Goal: Task Accomplishment & Management: Manage account settings

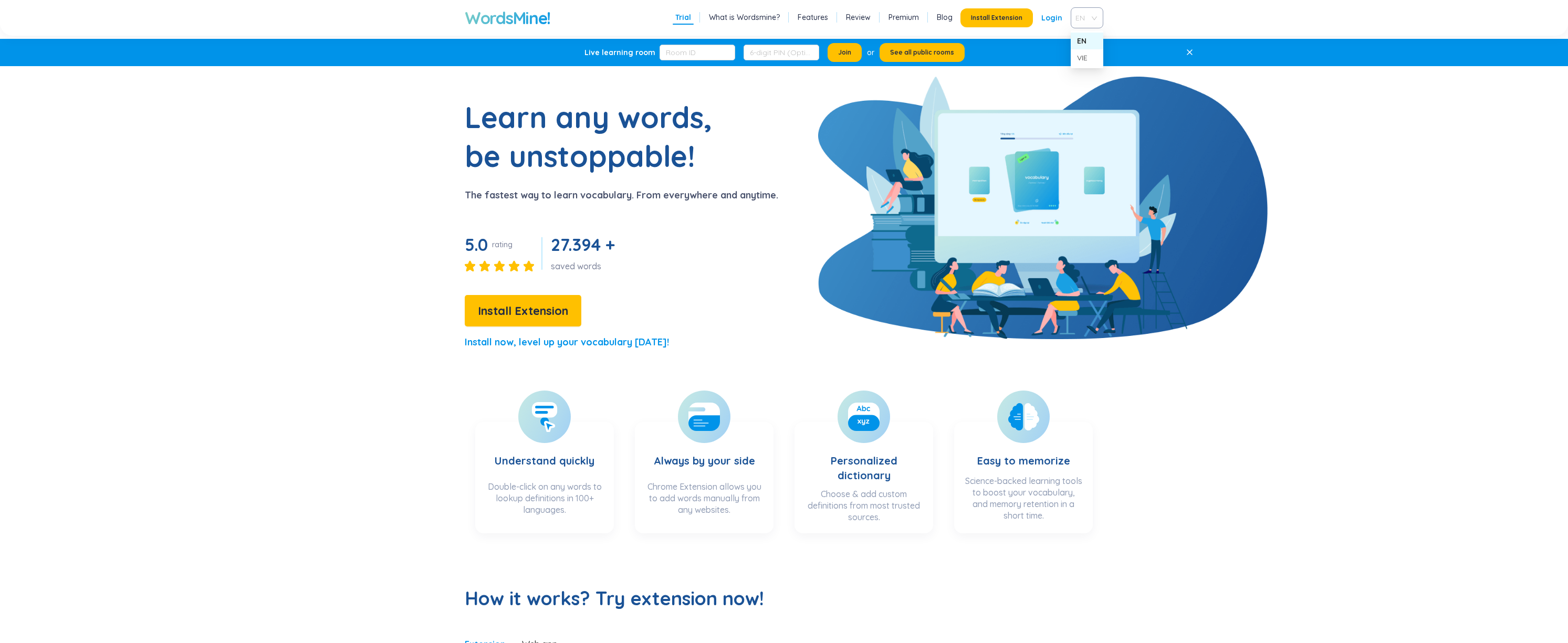
click at [1089, 14] on span "EN" at bounding box center [1085, 18] width 19 height 16
drag, startPoint x: 1435, startPoint y: 170, endPoint x: 1304, endPoint y: 115, distance: 142.1
click at [914, 20] on link "Premium" at bounding box center [903, 17] width 31 height 10
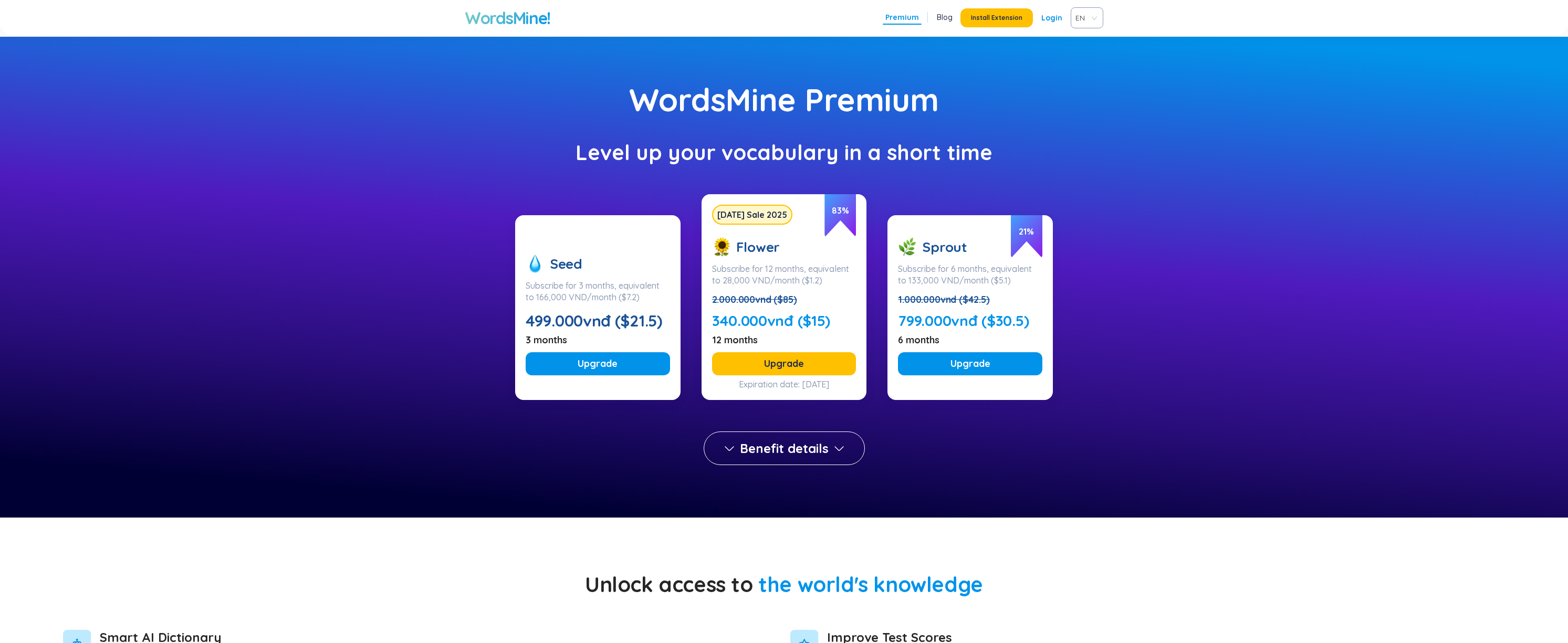
click at [509, 18] on h1 "WordsMine!" at bounding box center [507, 18] width 85 height 21
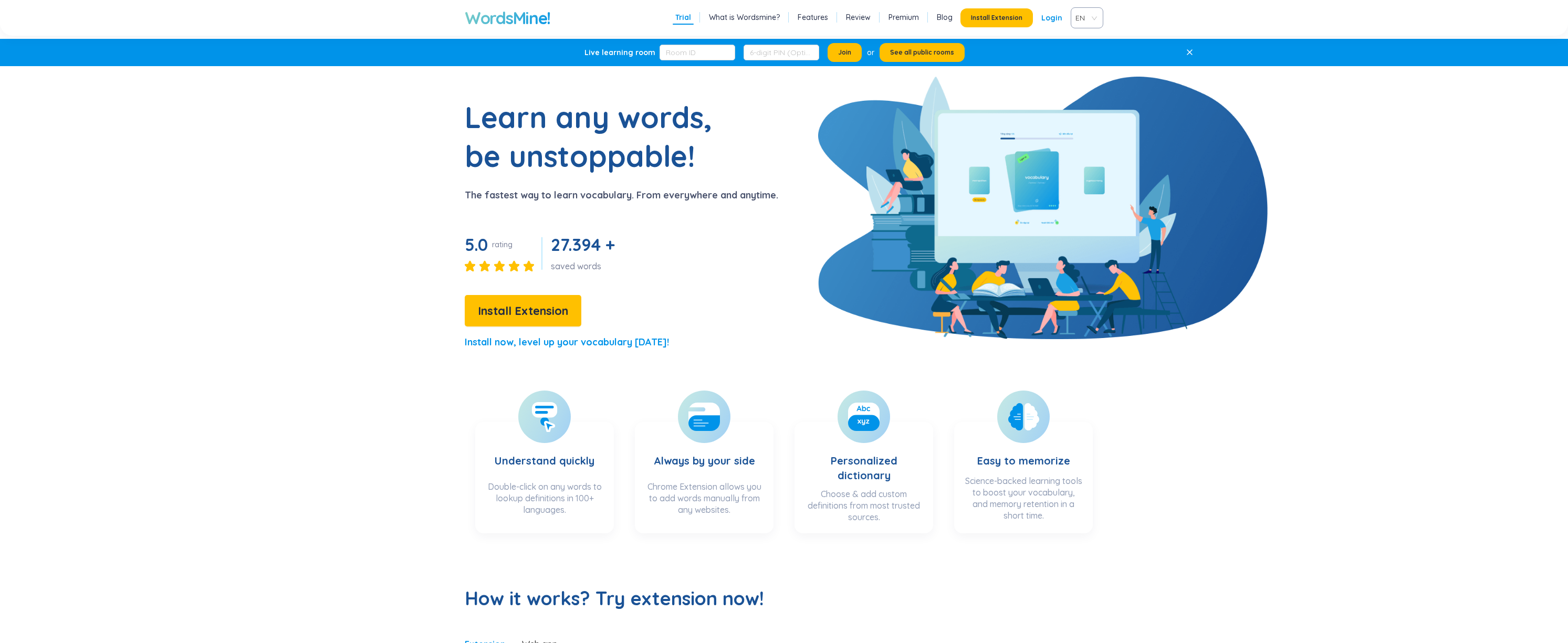
click at [1034, 47] on div "Live learning room Join or See all public rooms" at bounding box center [774, 52] width 806 height 27
click at [1055, 16] on link "Login" at bounding box center [1051, 18] width 21 height 19
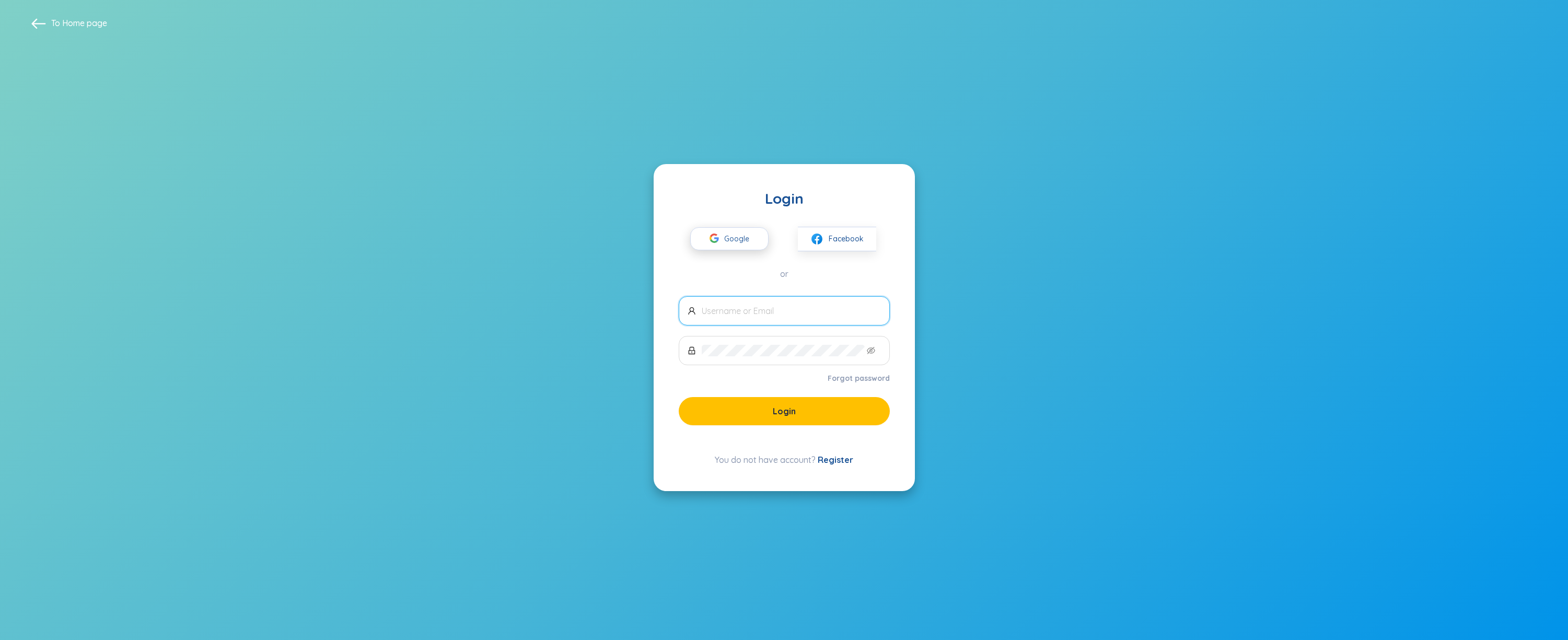
click at [739, 238] on span "Google" at bounding box center [739, 239] width 30 height 22
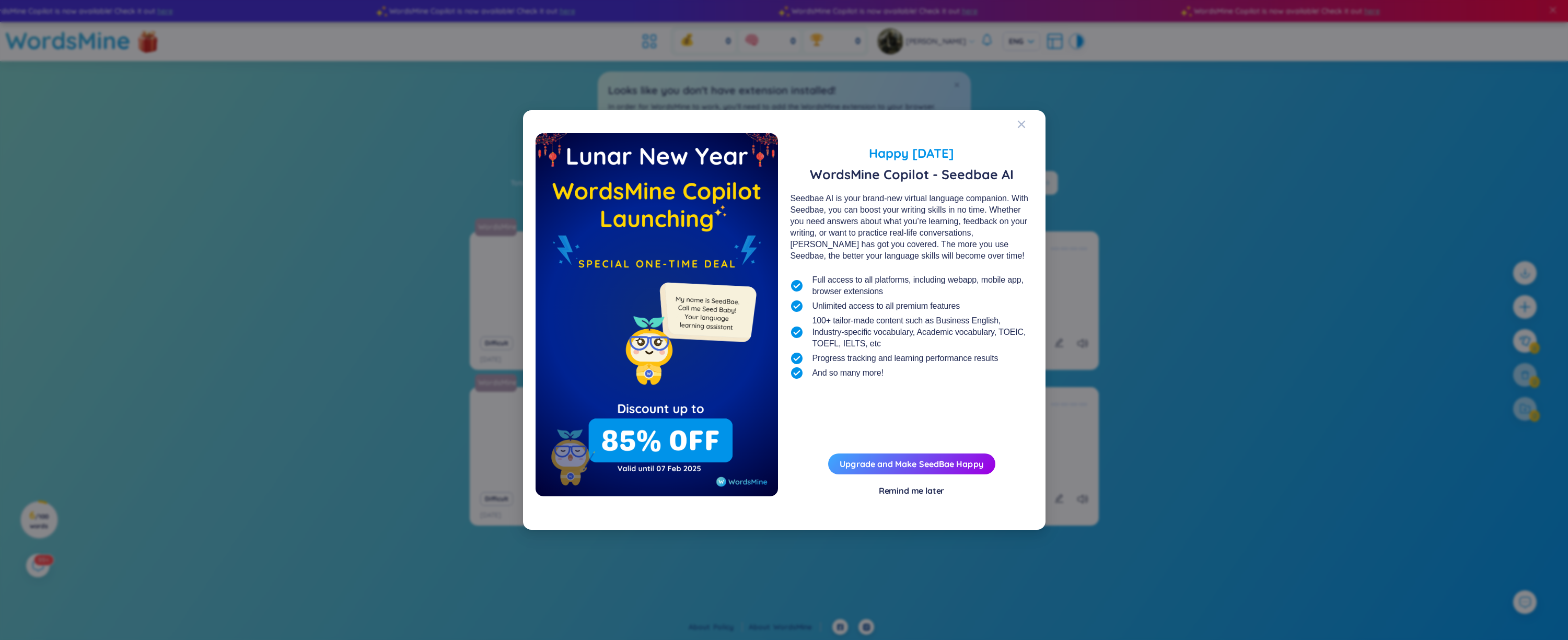
click at [899, 492] on div "Remind me later" at bounding box center [912, 490] width 66 height 11
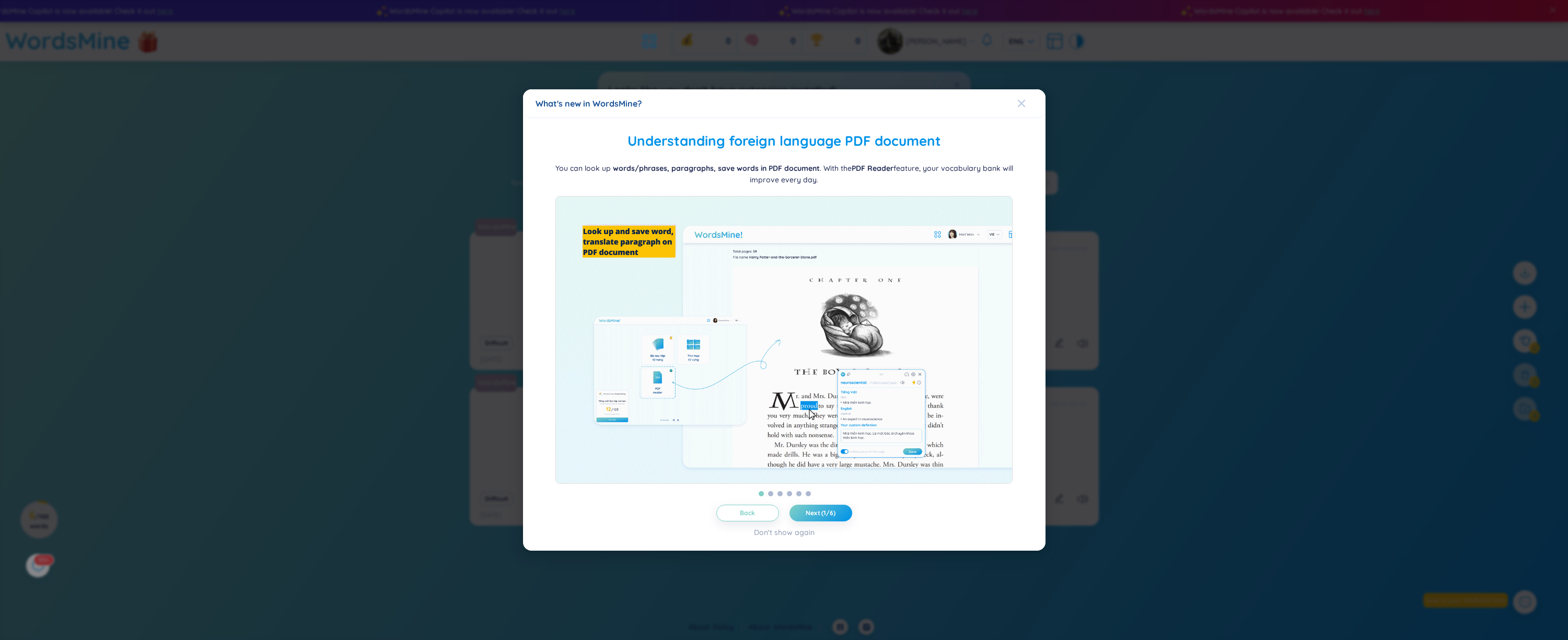
click at [1027, 99] on span "Close" at bounding box center [1031, 103] width 28 height 28
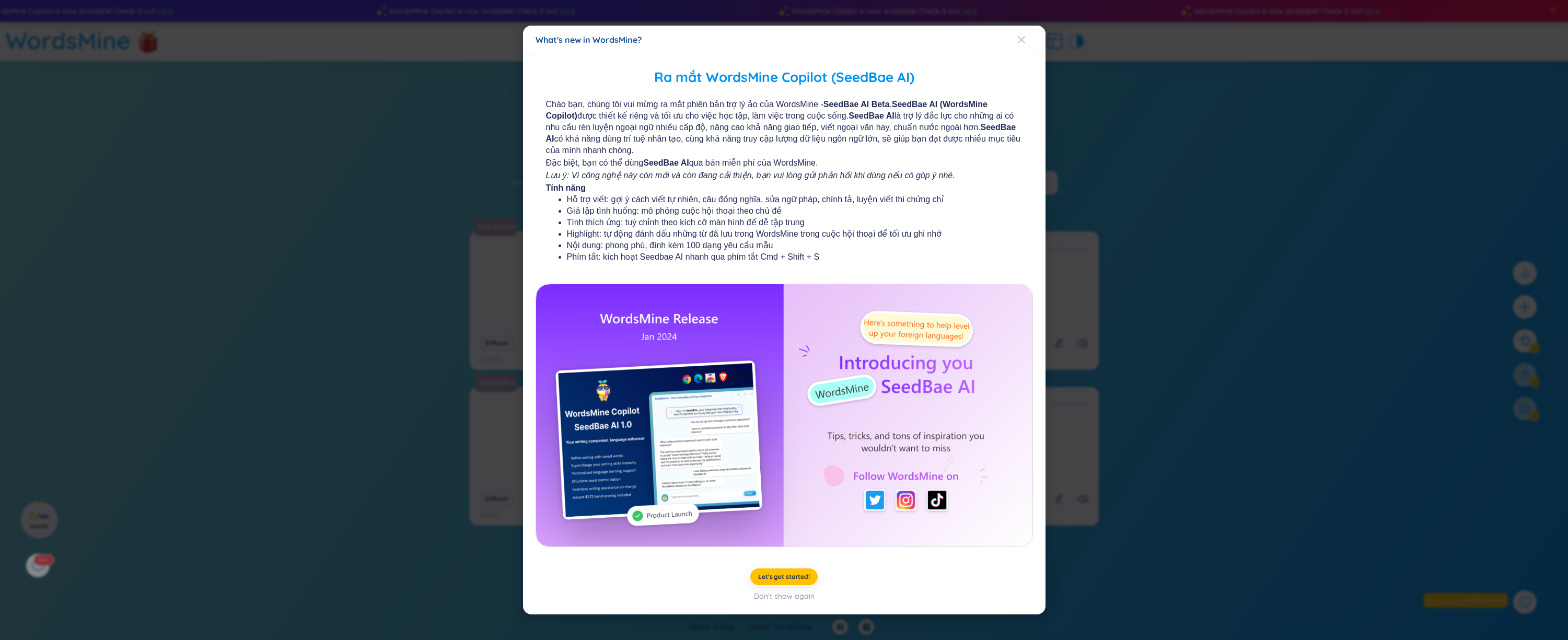
click at [1019, 40] on icon "Close" at bounding box center [1021, 40] width 8 height 8
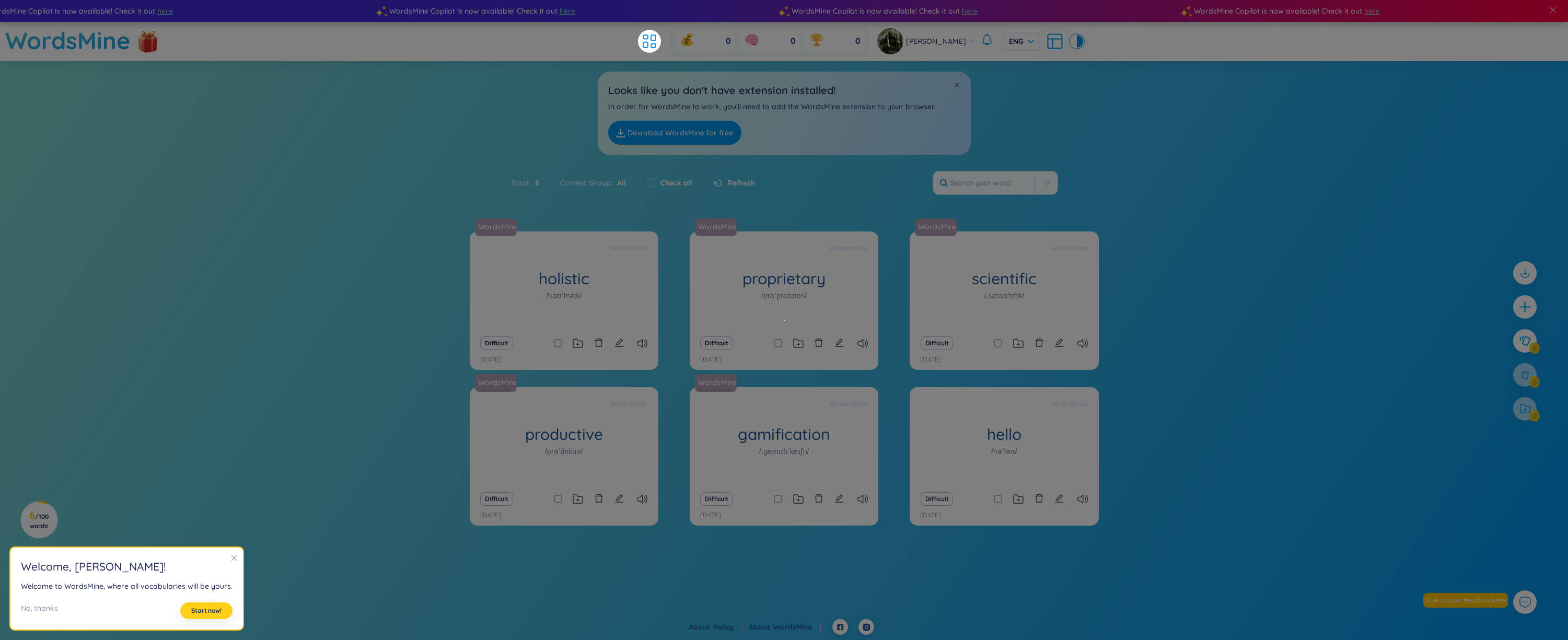
click at [201, 610] on span "Start now!" at bounding box center [206, 611] width 30 height 8
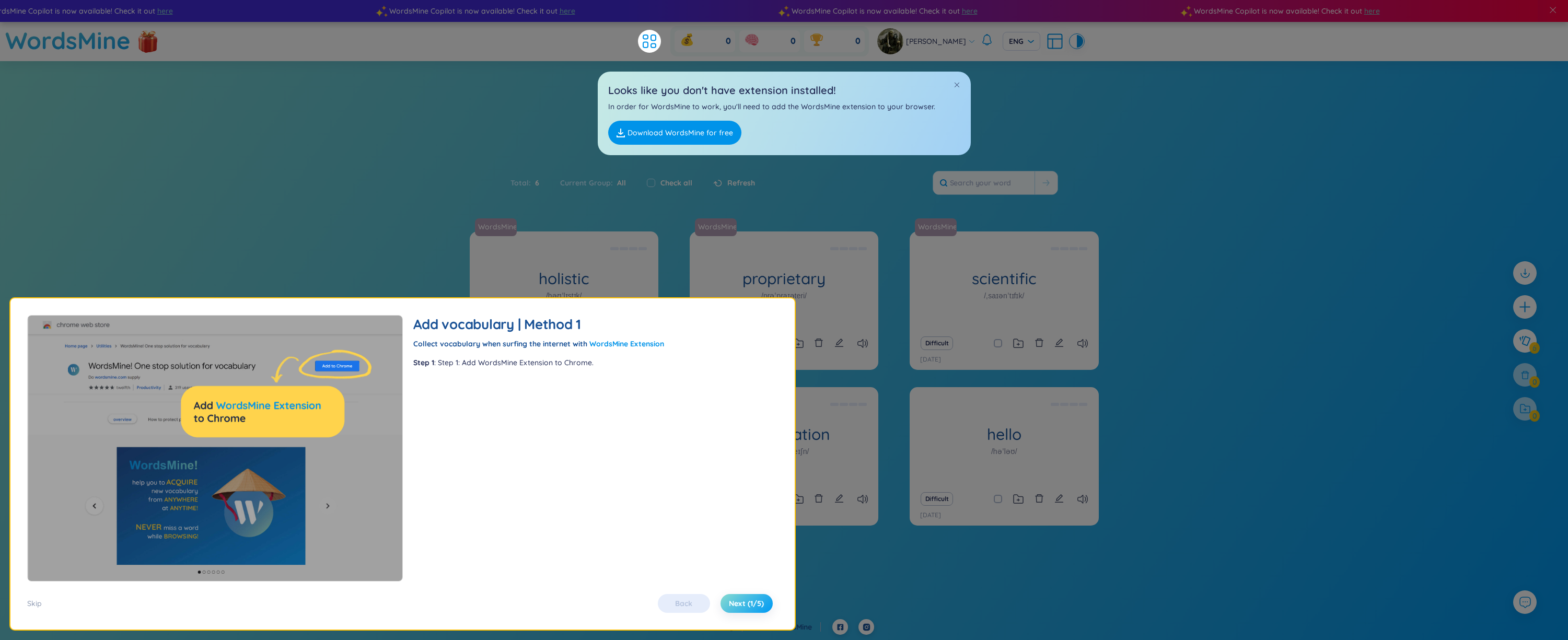
click at [766, 602] on button "Next (1/5)" at bounding box center [747, 604] width 52 height 19
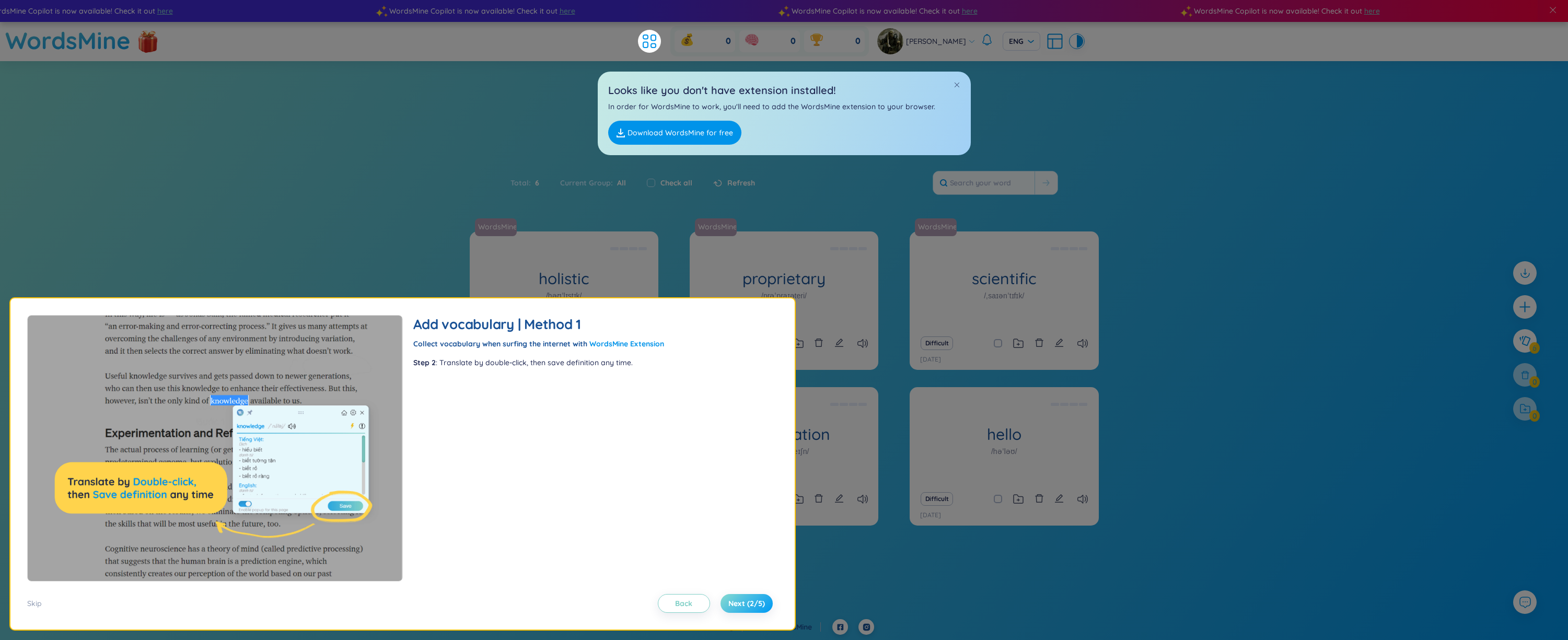
click at [759, 602] on span "Next (2/5)" at bounding box center [747, 603] width 36 height 10
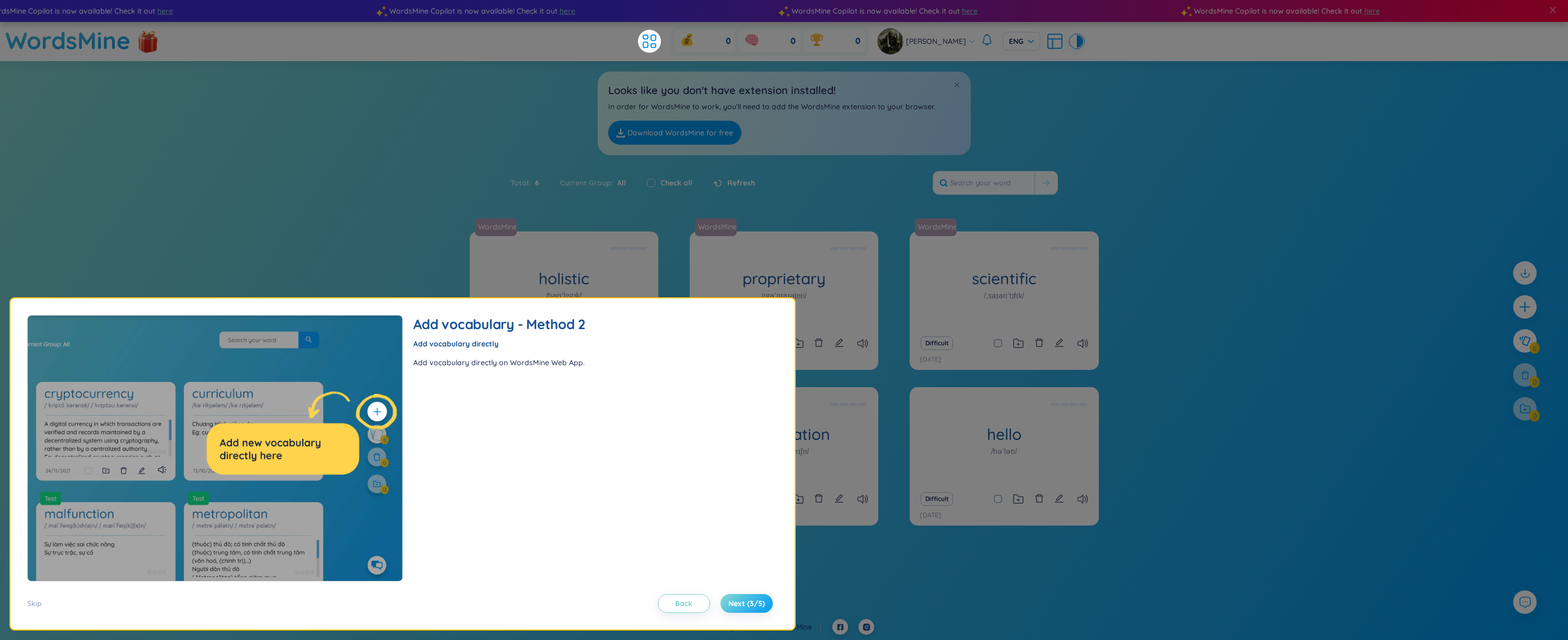
click at [759, 602] on span "Next (3/5)" at bounding box center [747, 603] width 36 height 10
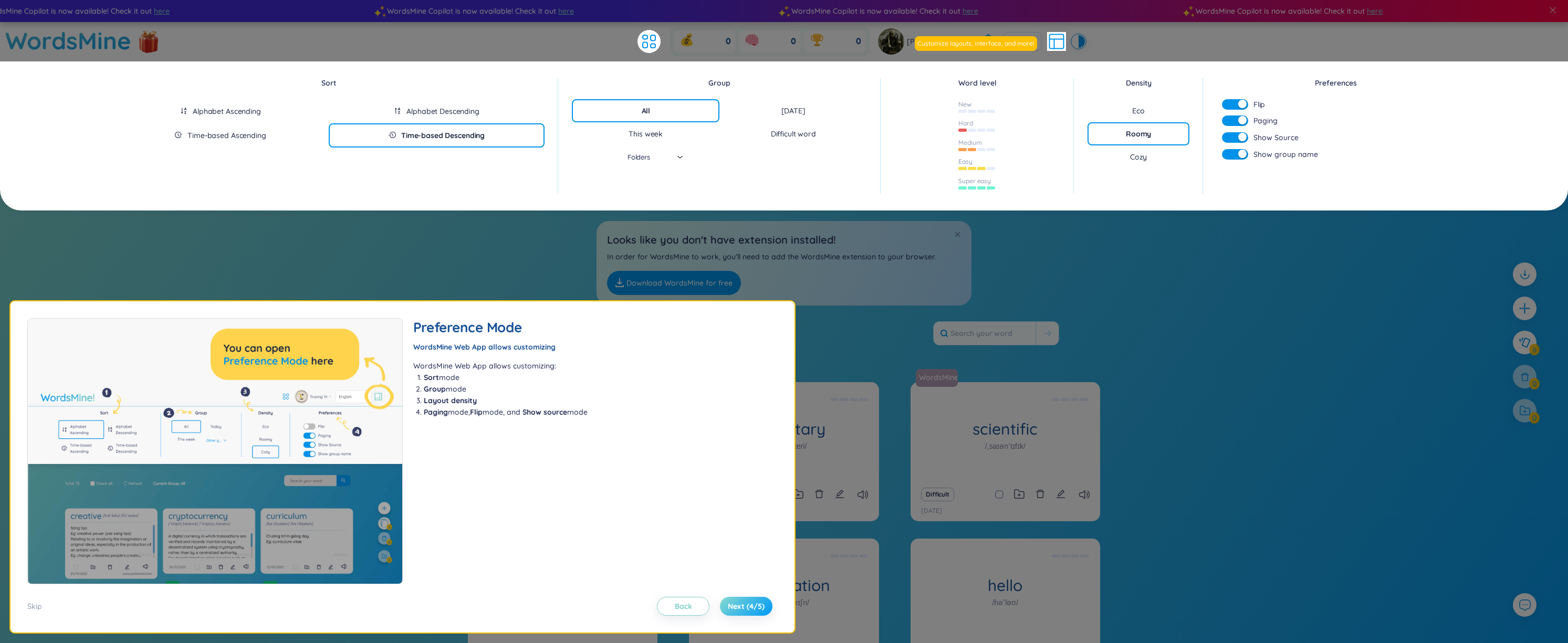
click at [762, 605] on span "Next (4/5)" at bounding box center [746, 606] width 37 height 10
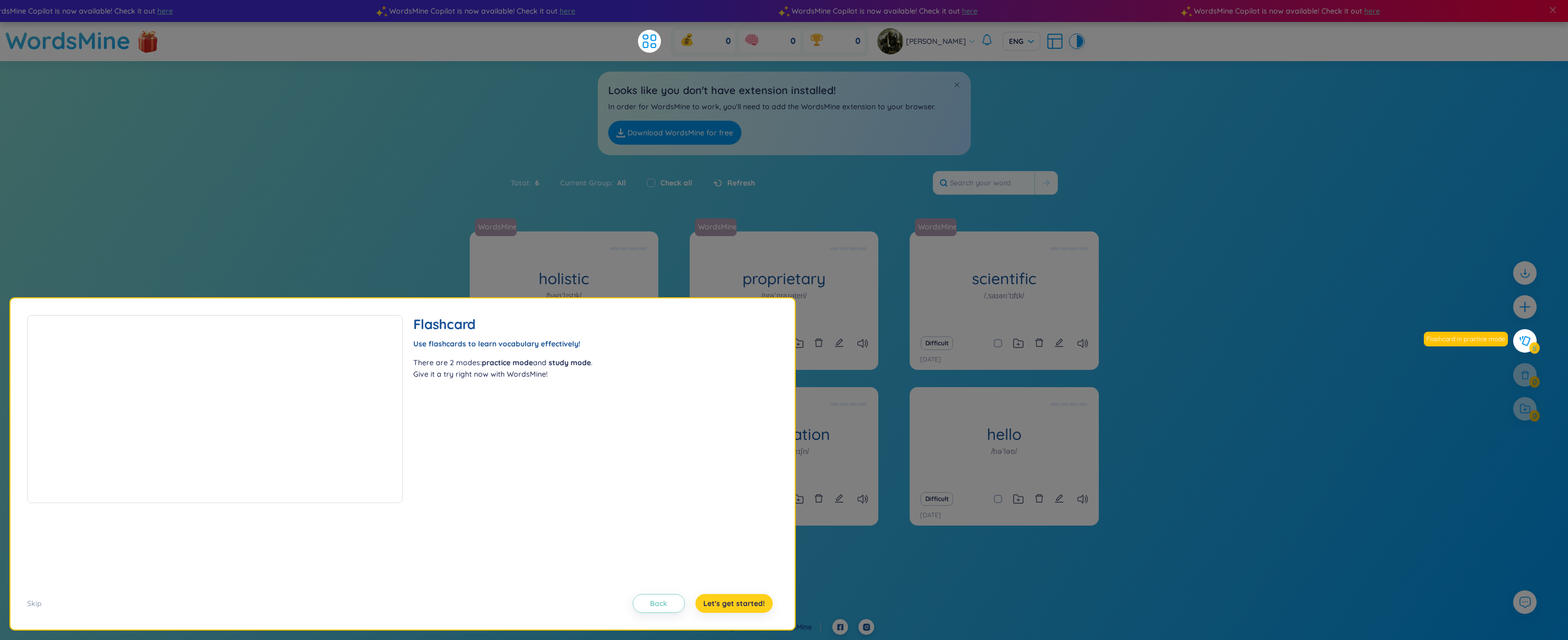
click at [759, 602] on span "Let's get started!" at bounding box center [734, 603] width 61 height 10
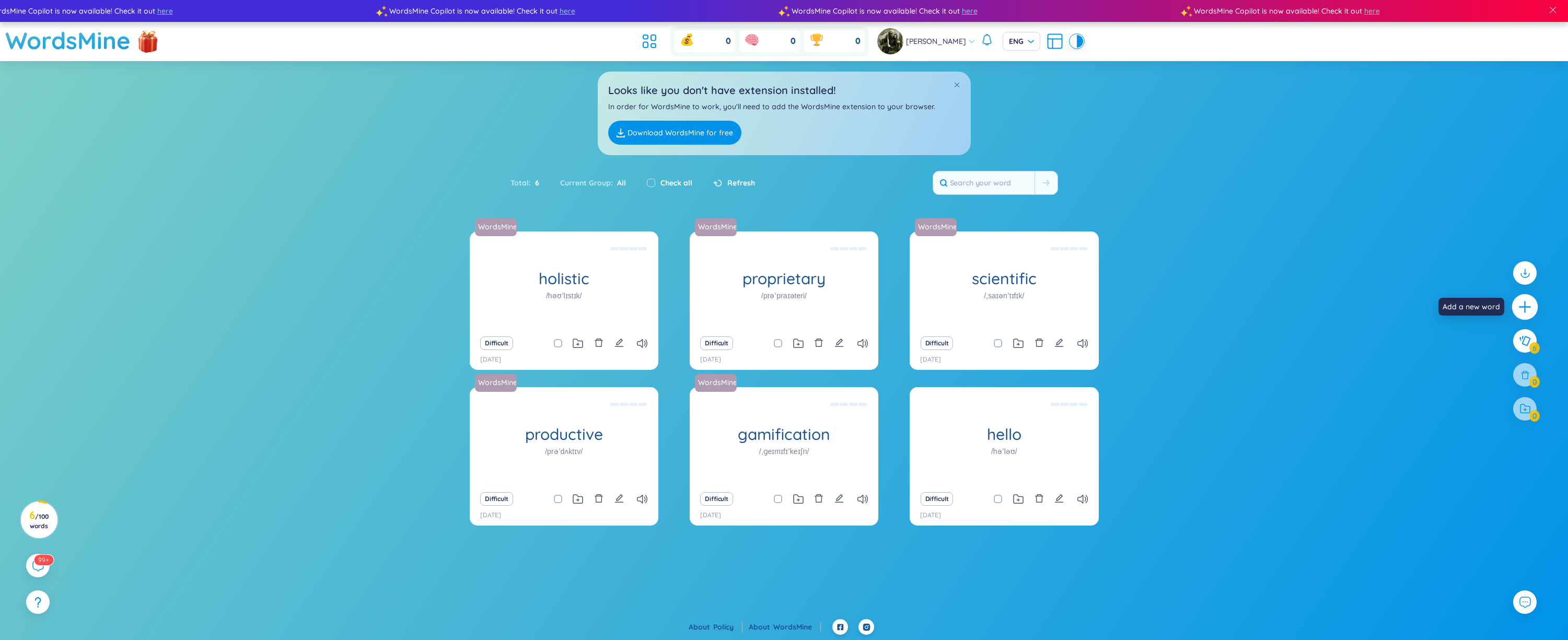
click at [1526, 304] on icon "plus" at bounding box center [1525, 307] width 15 height 15
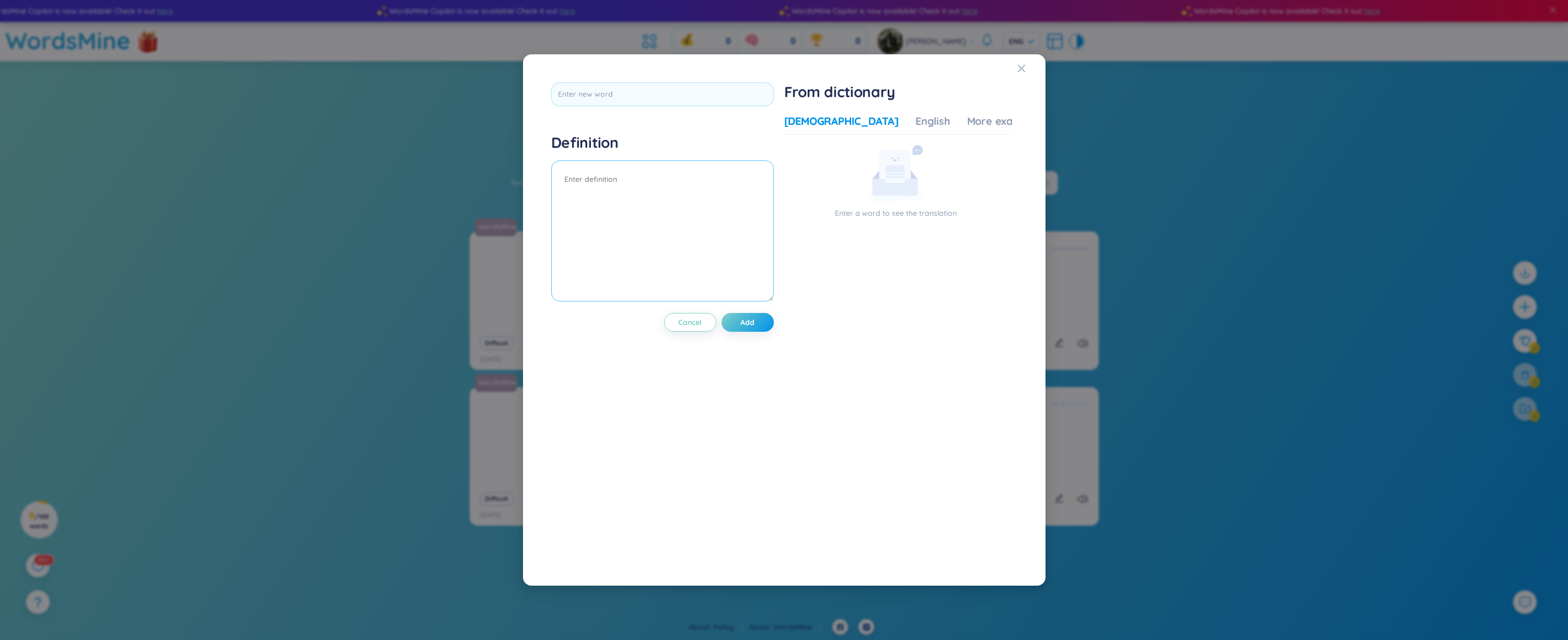
click at [693, 236] on textarea at bounding box center [663, 231] width 223 height 141
paste textarea "impersonate"
type textarea "impersonate"
click at [915, 121] on div "English" at bounding box center [933, 122] width 35 height 15
click at [736, 229] on textarea "impersonate" at bounding box center [663, 231] width 223 height 141
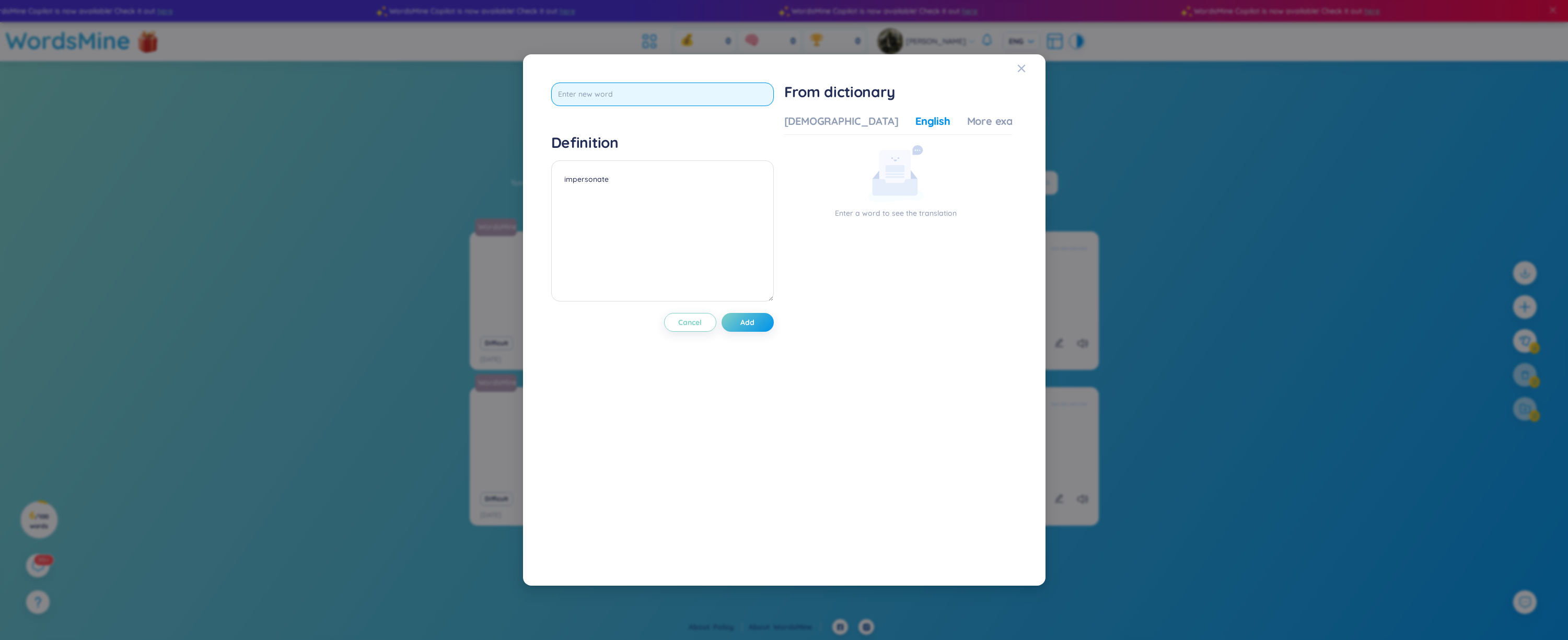
click at [682, 90] on input "text" at bounding box center [663, 94] width 223 height 24
click at [705, 196] on textarea at bounding box center [663, 231] width 223 height 141
click at [695, 90] on input "text" at bounding box center [663, 94] width 223 height 24
paste input "impersonate"
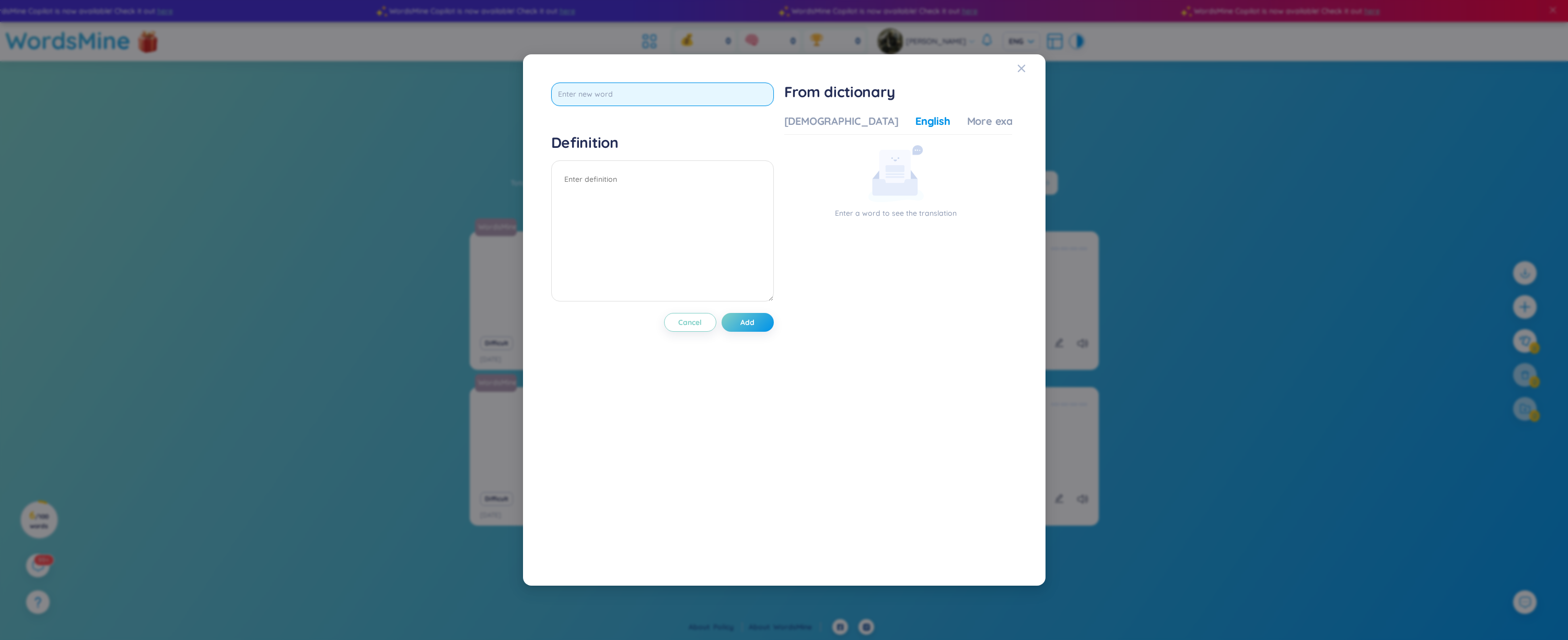
type input "impersonate"
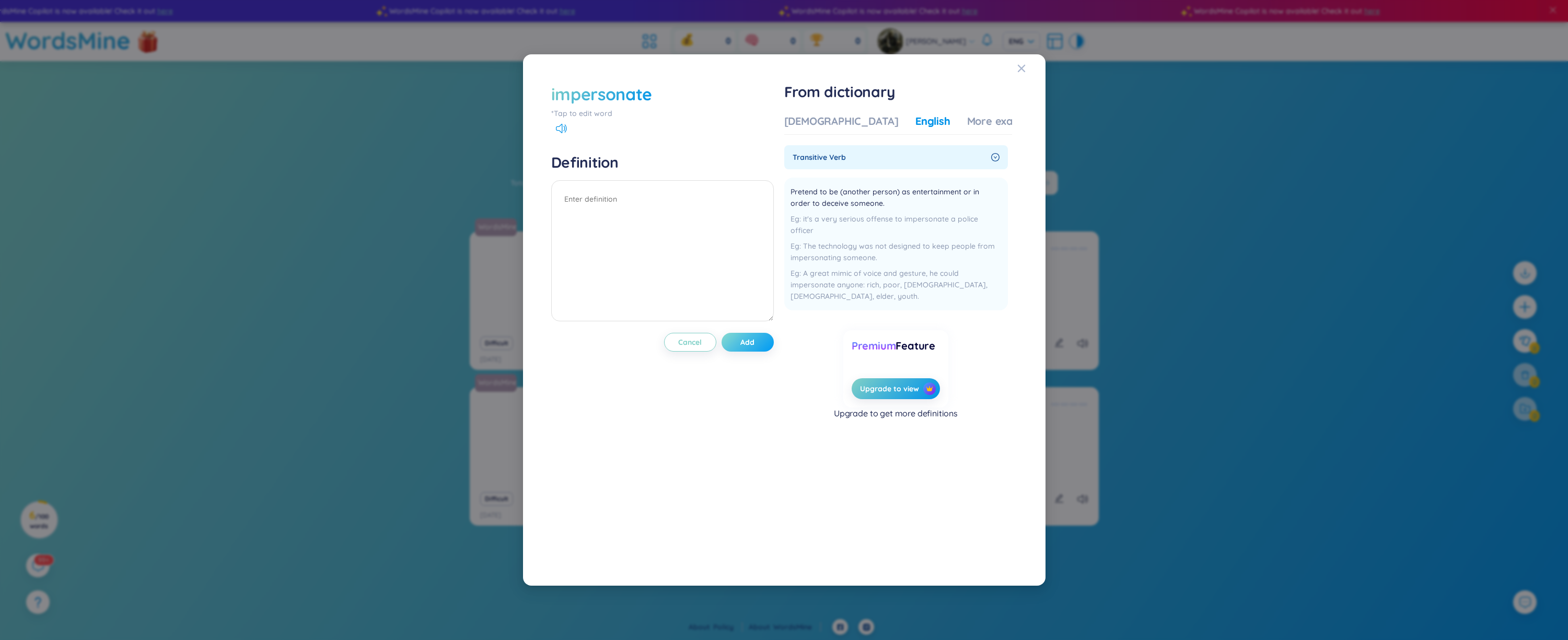
click at [747, 342] on span "Add" at bounding box center [747, 342] width 14 height 10
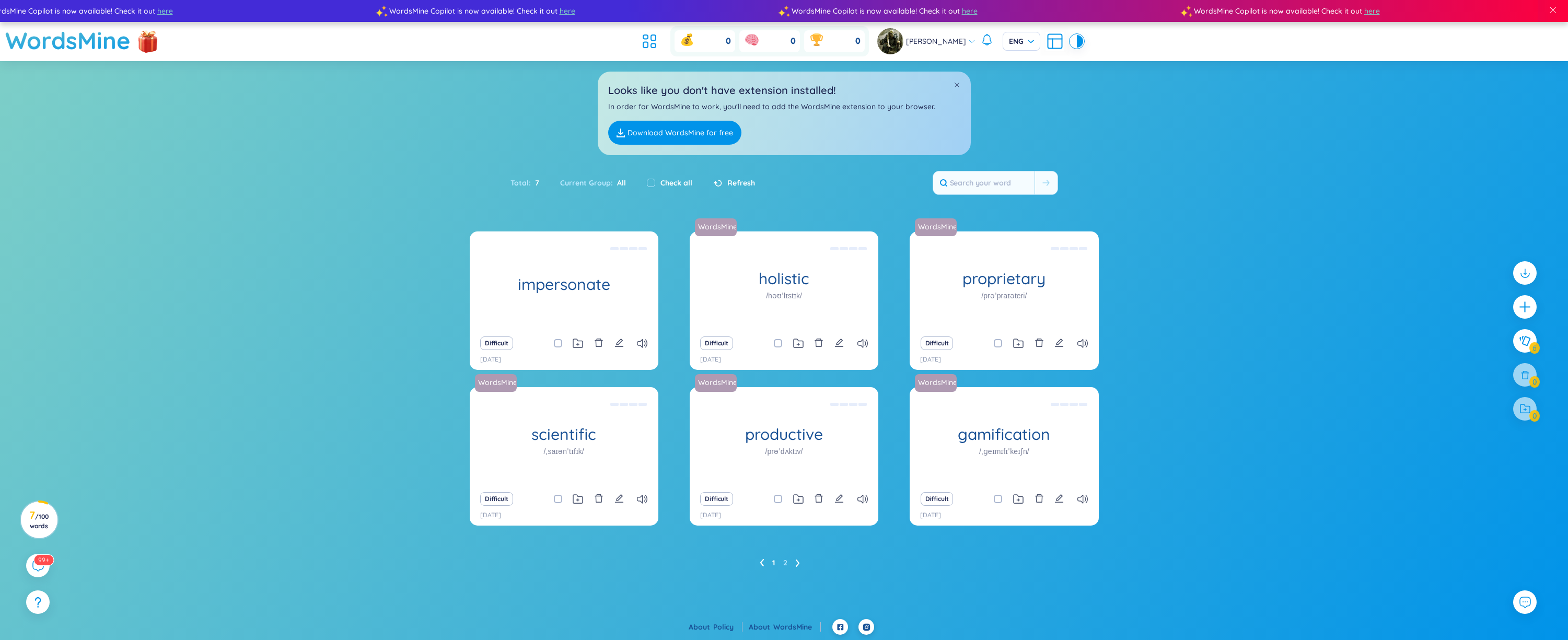
click at [796, 562] on icon at bounding box center [798, 563] width 4 height 8
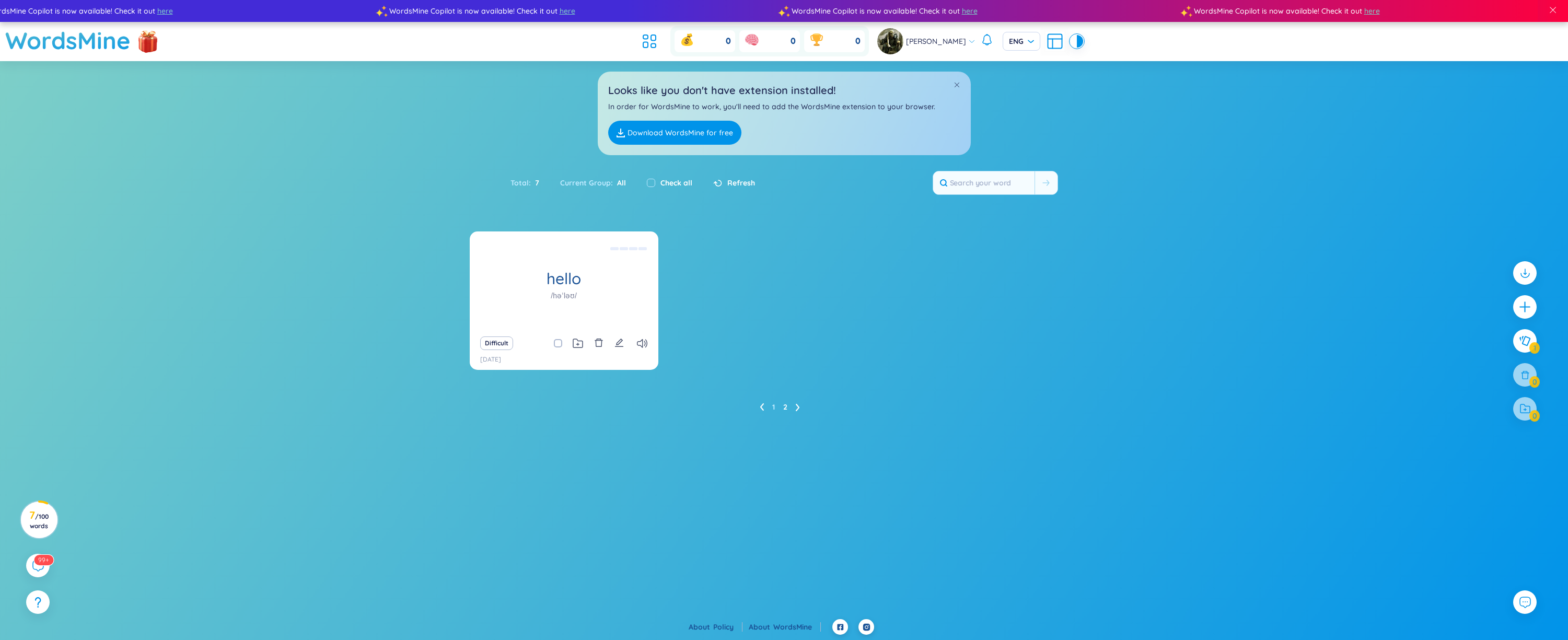
click at [763, 402] on li at bounding box center [762, 407] width 4 height 17
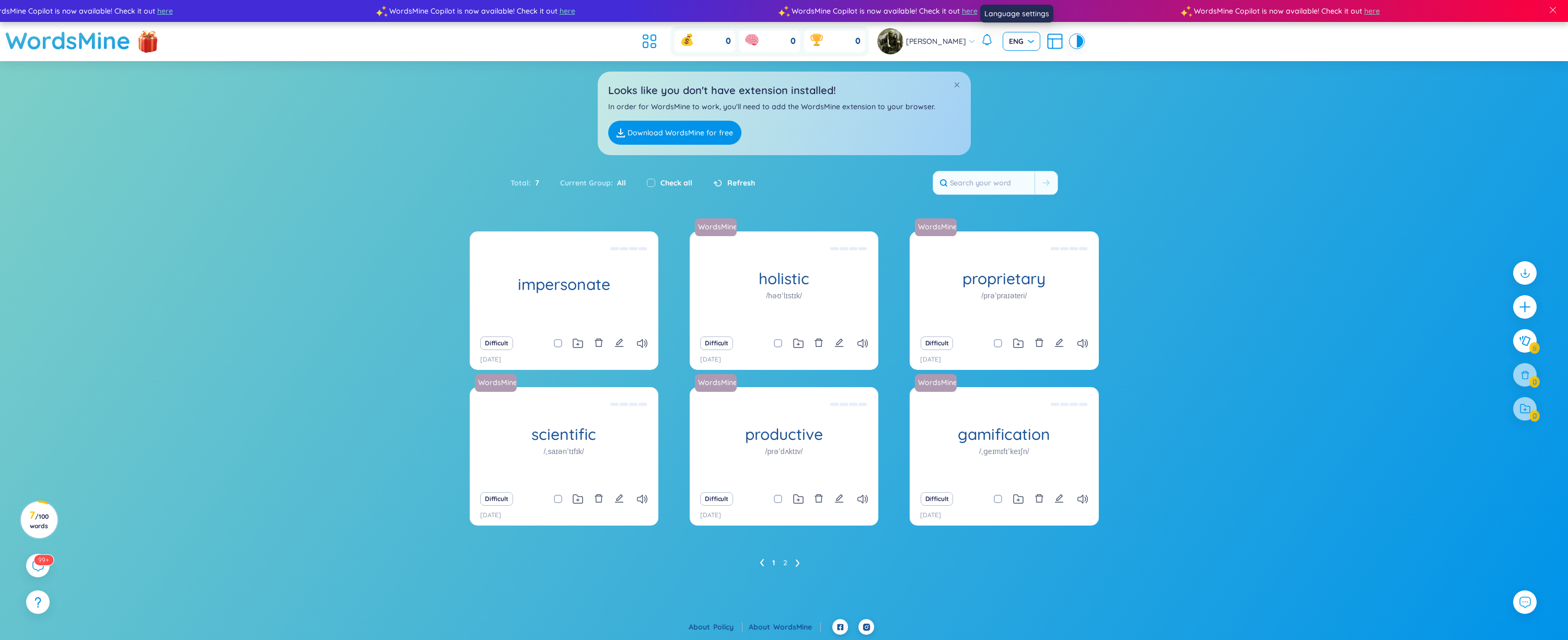
click at [1012, 43] on span "ENG" at bounding box center [1021, 41] width 25 height 10
click at [939, 44] on span "[PERSON_NAME]" at bounding box center [936, 41] width 60 height 11
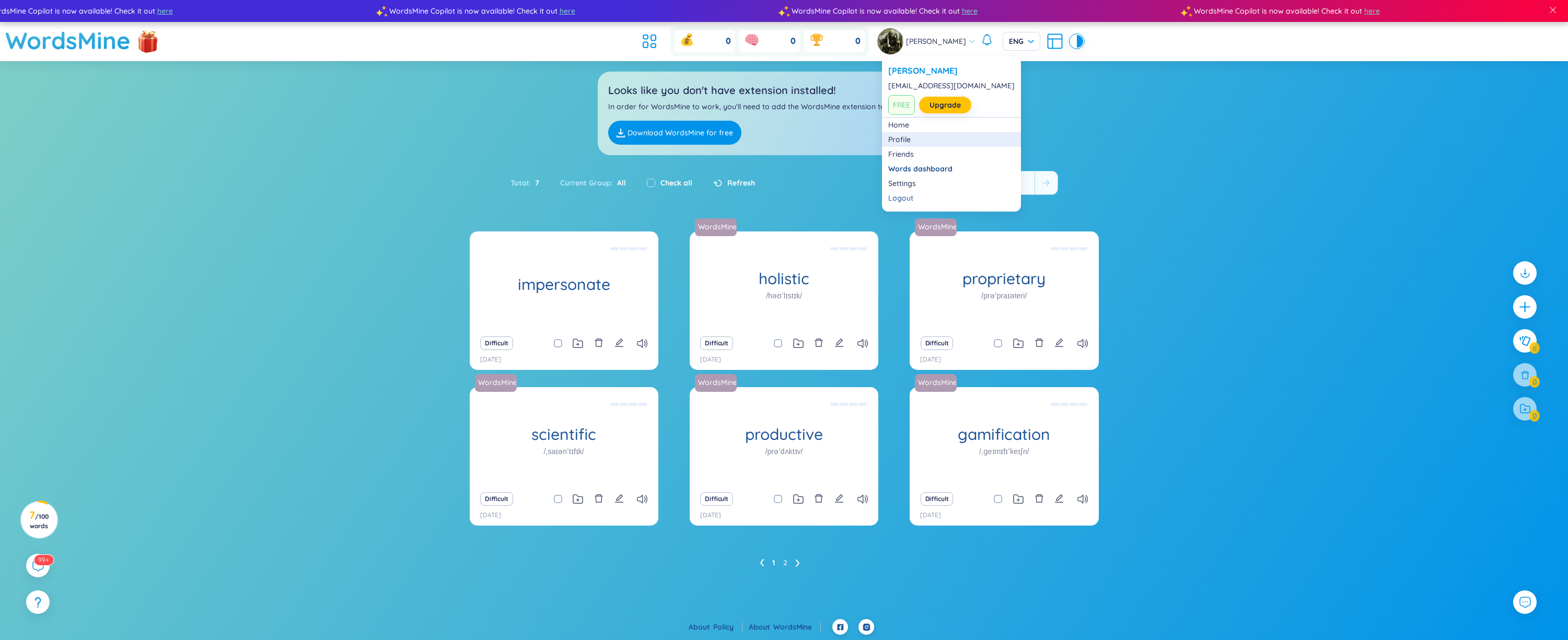
click at [909, 138] on link "Profile" at bounding box center [951, 139] width 126 height 10
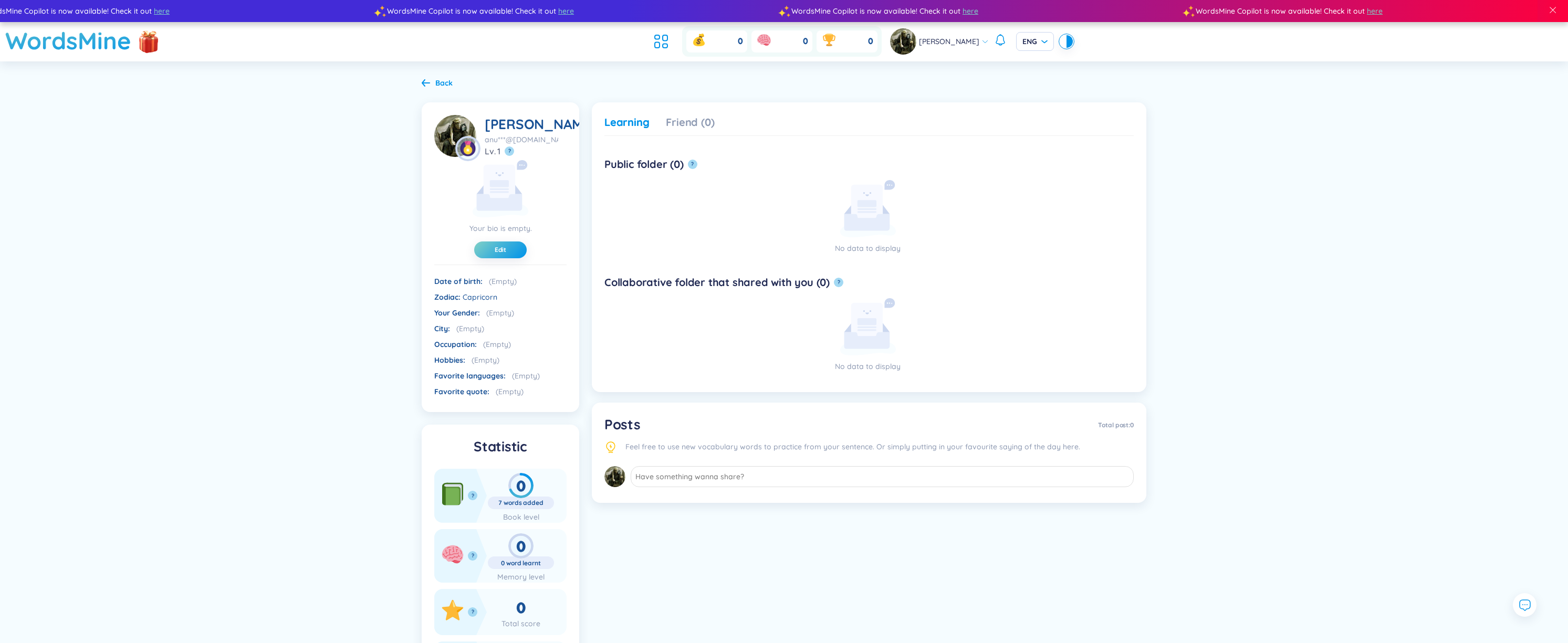
click at [530, 381] on span at bounding box center [524, 376] width 32 height 9
click at [490, 381] on span "Favorite languages" at bounding box center [469, 376] width 71 height 9
click at [506, 258] on button "Edit" at bounding box center [500, 250] width 52 height 17
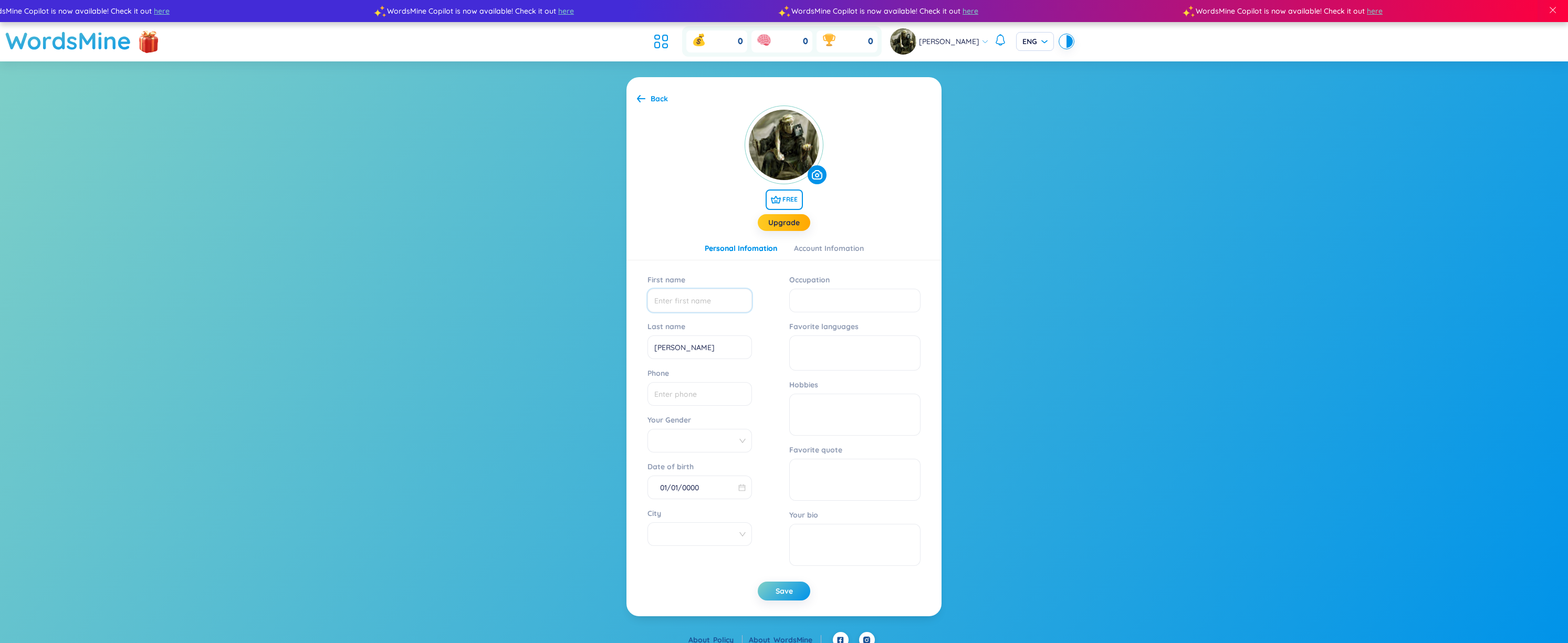
click at [713, 305] on input "First name" at bounding box center [700, 300] width 104 height 24
type input "[PERSON_NAME]"
click at [520, 237] on section "Back FREE Upgrade Personal Infomation Account Infomation First name [PERSON_NAM…" at bounding box center [784, 347] width 1568 height 571
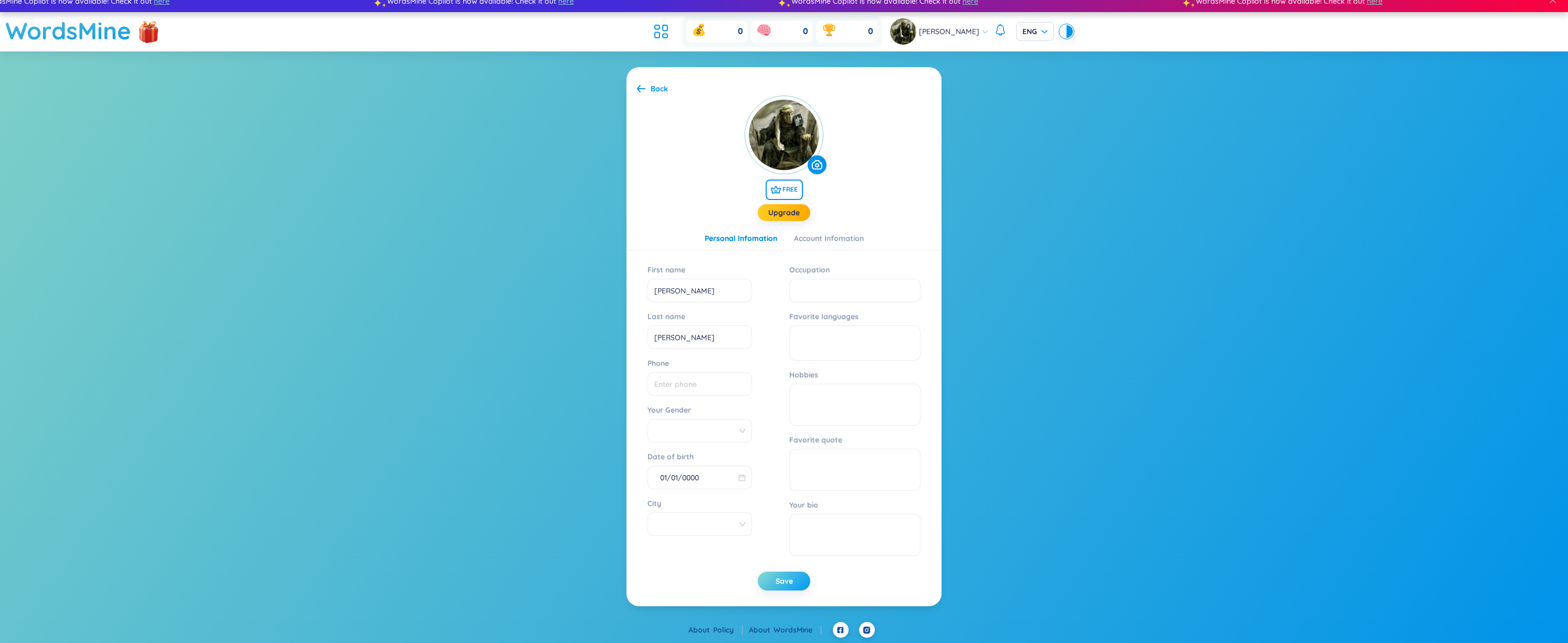
click at [801, 583] on button "Save" at bounding box center [783, 581] width 52 height 19
click at [650, 87] on div "Back" at bounding box center [652, 88] width 31 height 12
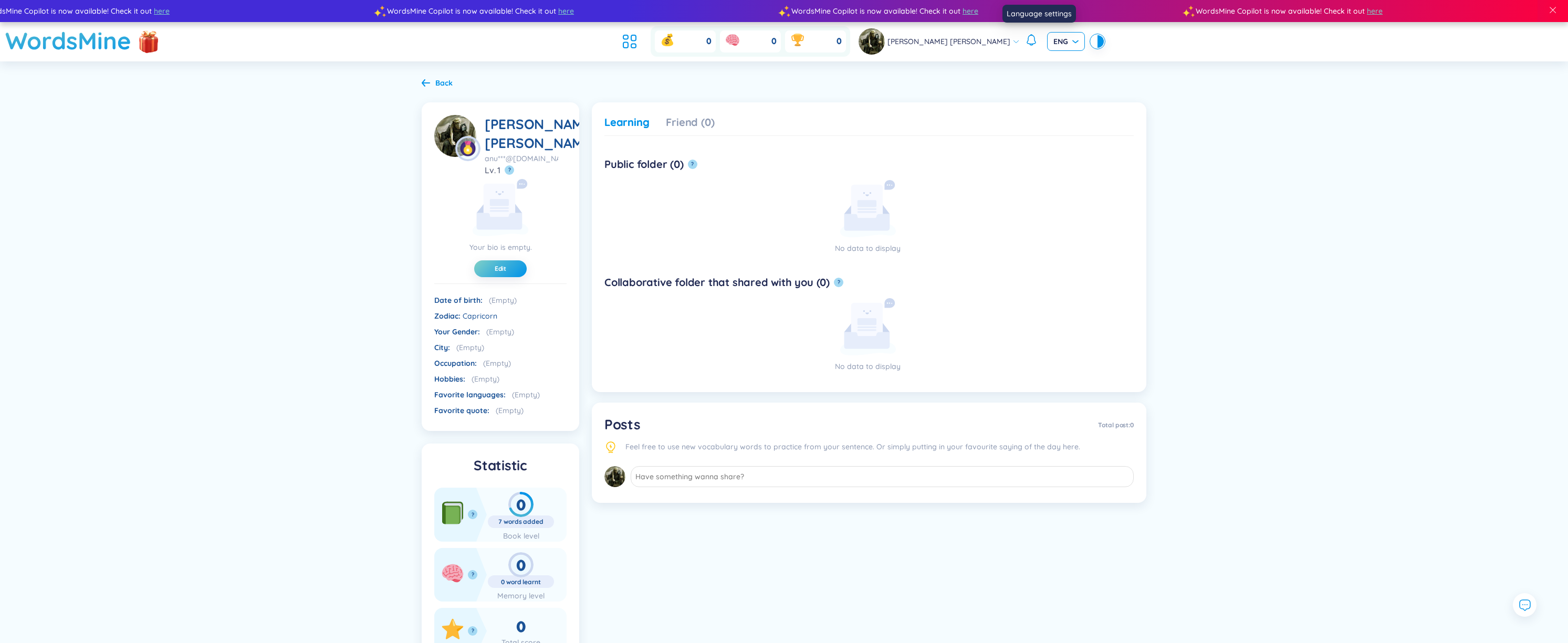
click at [1053, 39] on span "ENG" at bounding box center [1065, 41] width 25 height 10
click at [1192, 85] on div "Back [PERSON_NAME] [PERSON_NAME] [PERSON_NAME]***@[DOMAIN_NAME] Lv. 1 ? Your bi…" at bounding box center [784, 402] width 1568 height 680
click at [636, 36] on icon at bounding box center [633, 38] width 5 height 6
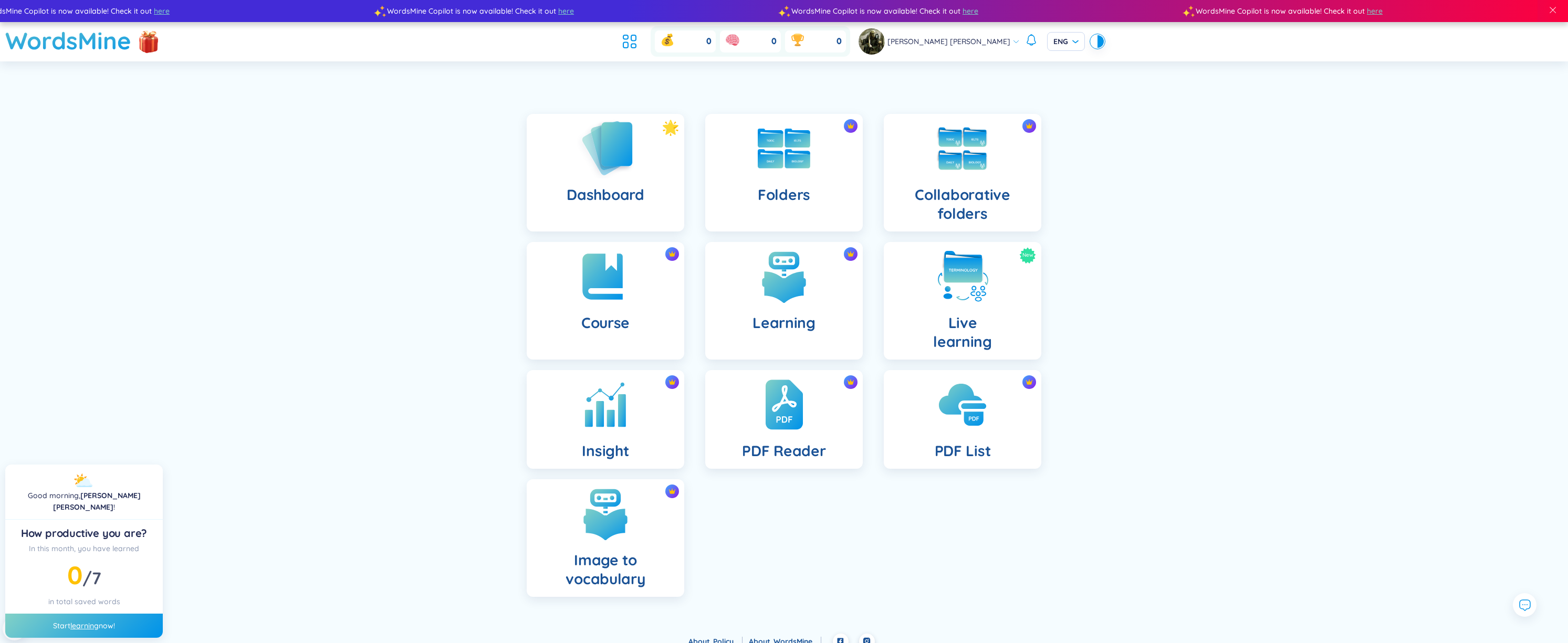
click at [631, 149] on img at bounding box center [605, 148] width 58 height 60
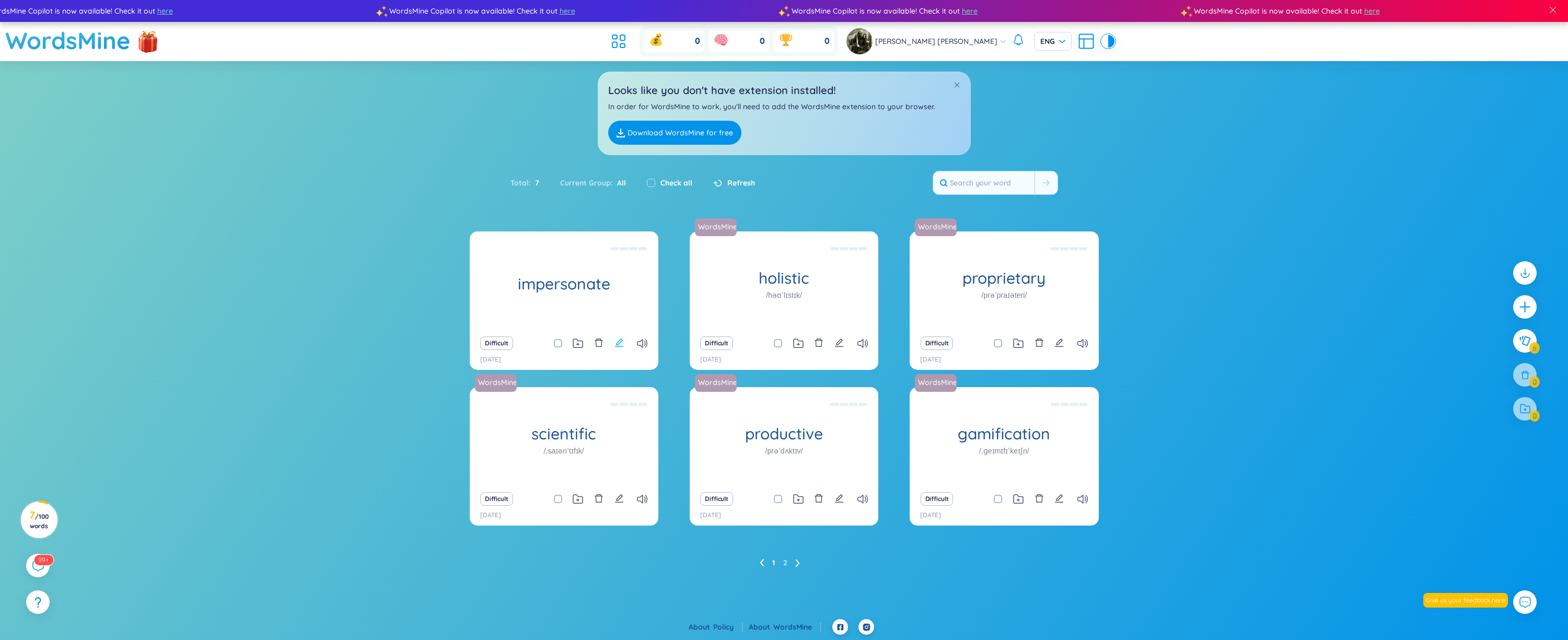
click at [619, 345] on icon "edit" at bounding box center [619, 343] width 9 height 9
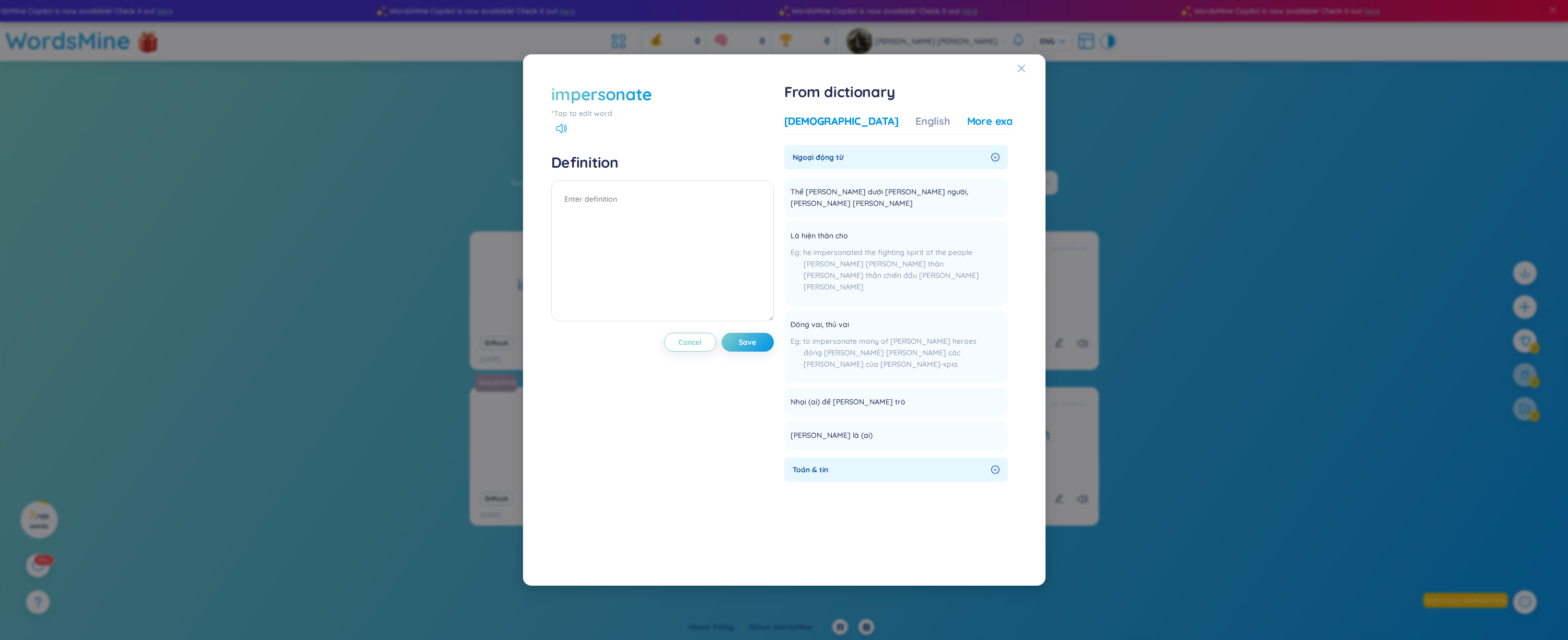
click at [967, 120] on div "More examples" at bounding box center [1005, 122] width 76 height 15
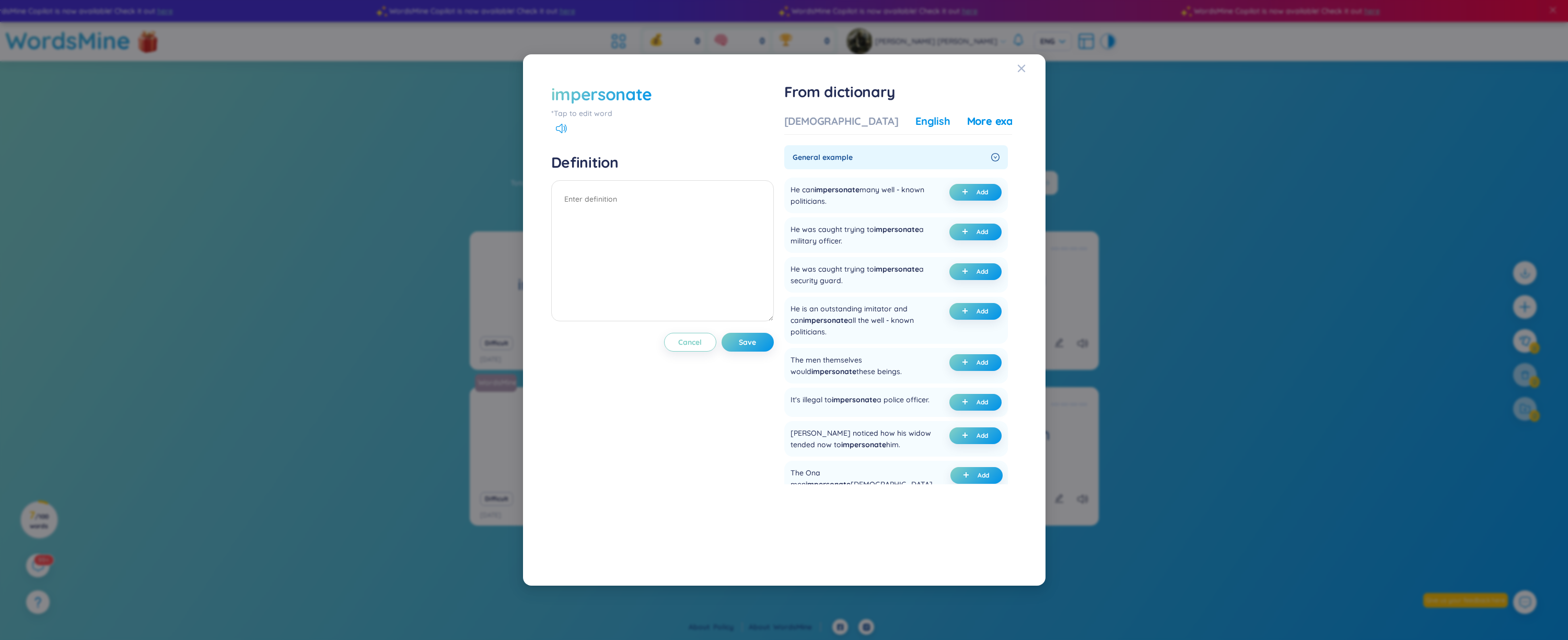
click at [915, 119] on div "English" at bounding box center [933, 122] width 35 height 15
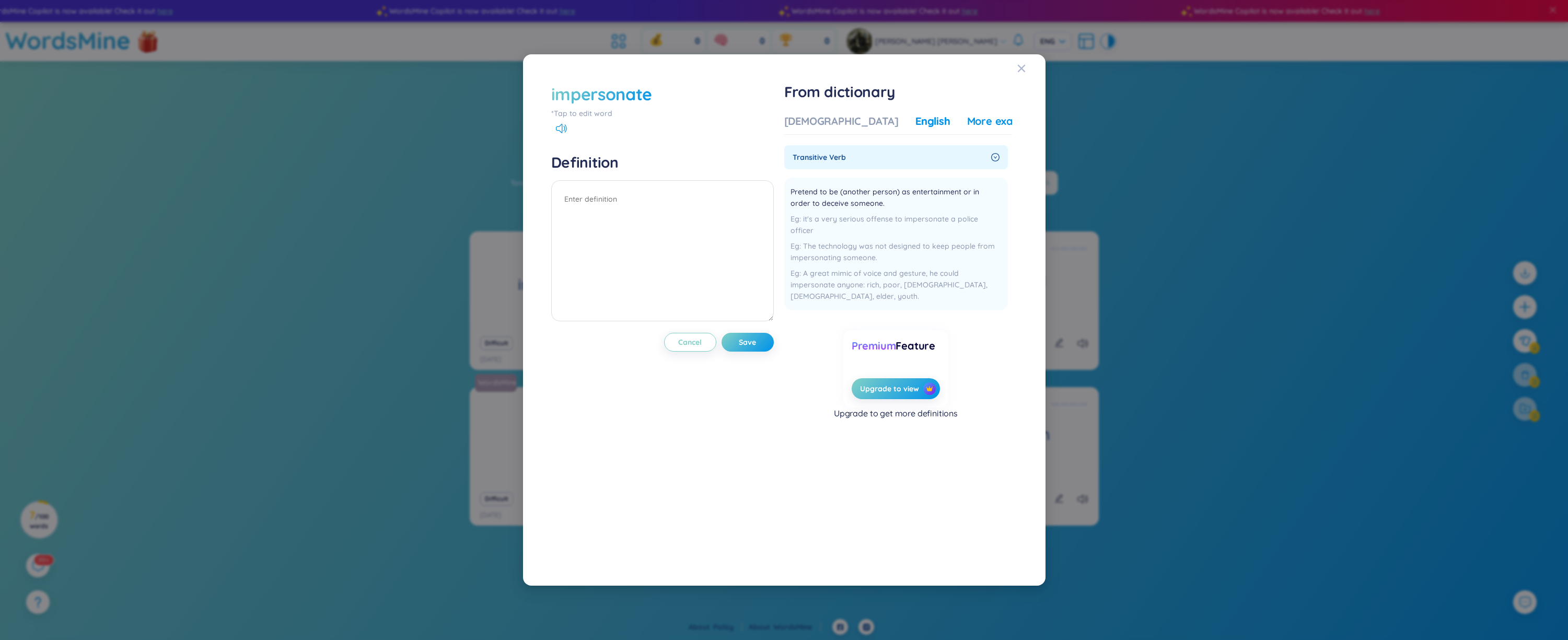
click at [967, 117] on div "More examples" at bounding box center [1005, 122] width 76 height 15
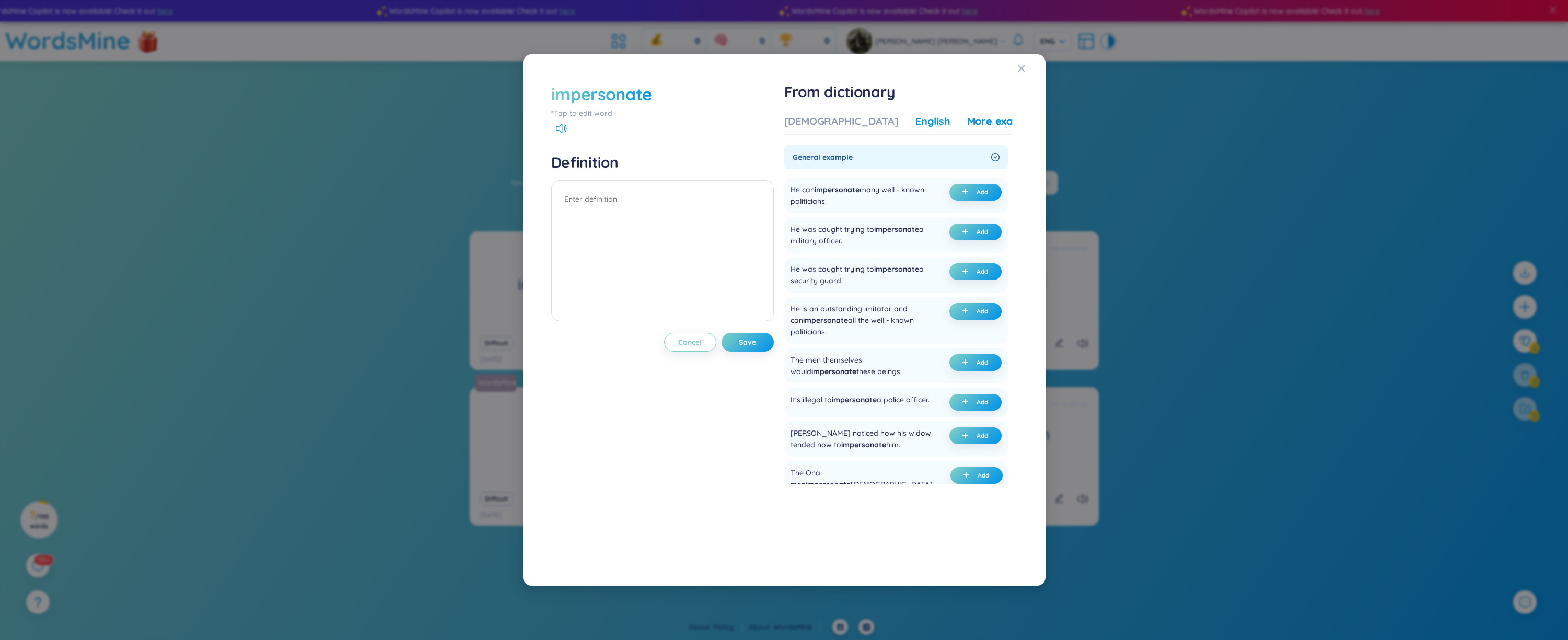
click at [915, 124] on div "English" at bounding box center [933, 122] width 35 height 15
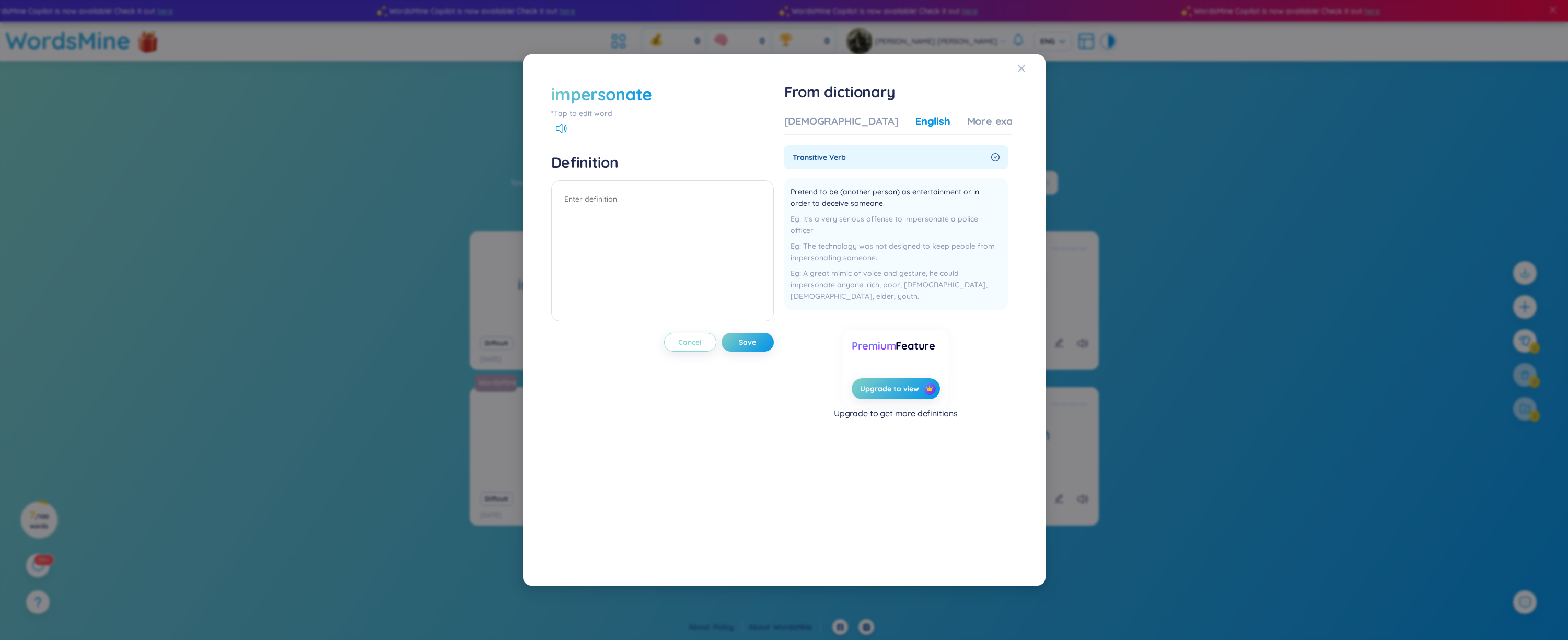
click at [679, 342] on button "Cancel" at bounding box center [690, 342] width 52 height 19
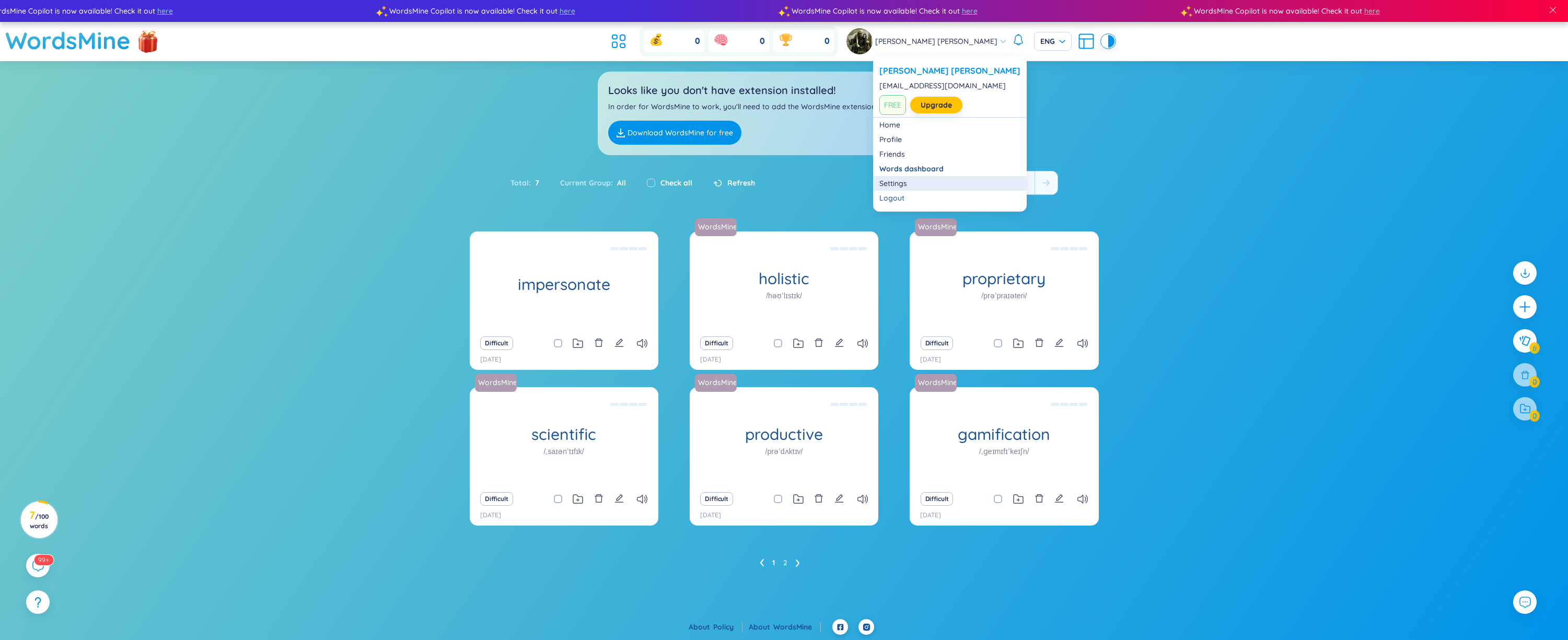
click at [952, 183] on link "Settings" at bounding box center [950, 183] width 141 height 10
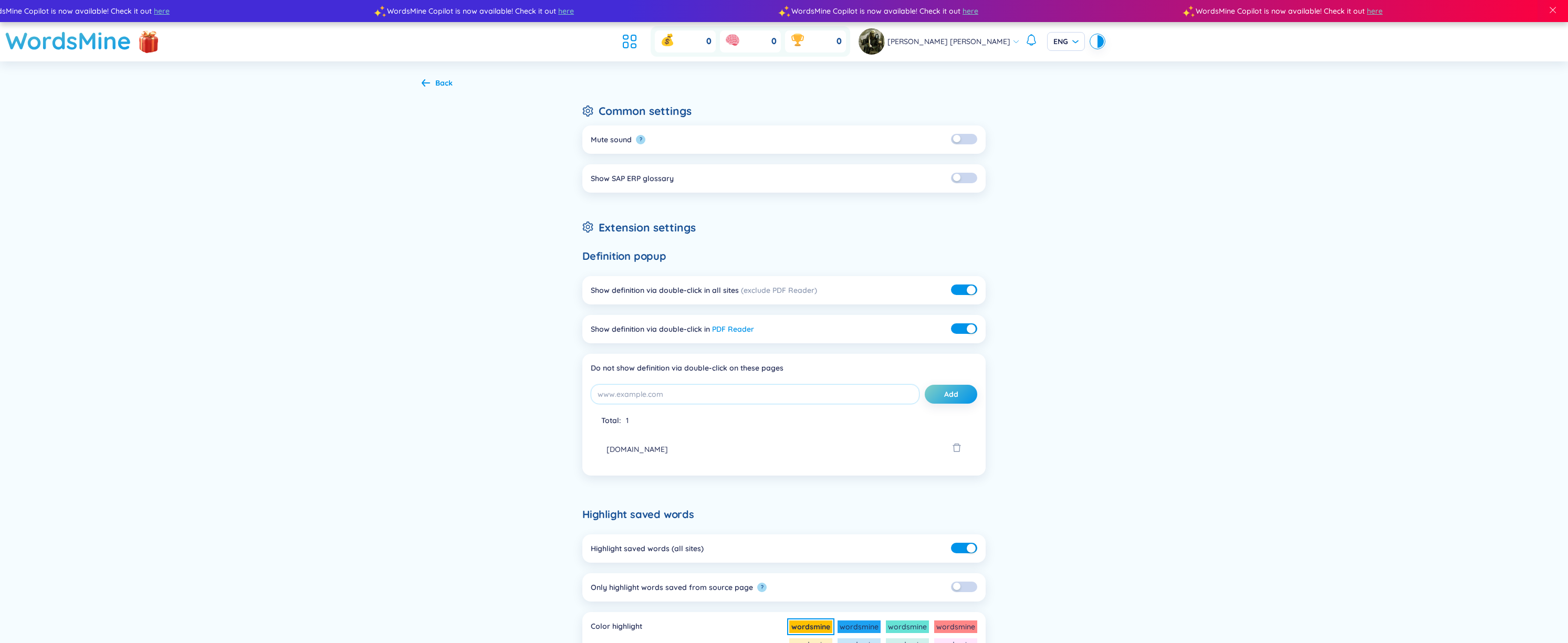
click at [1230, 250] on div "Back Common settings Mute sound ? Show SAP ERP glossary Extension settings Defi…" at bounding box center [784, 476] width 1568 height 829
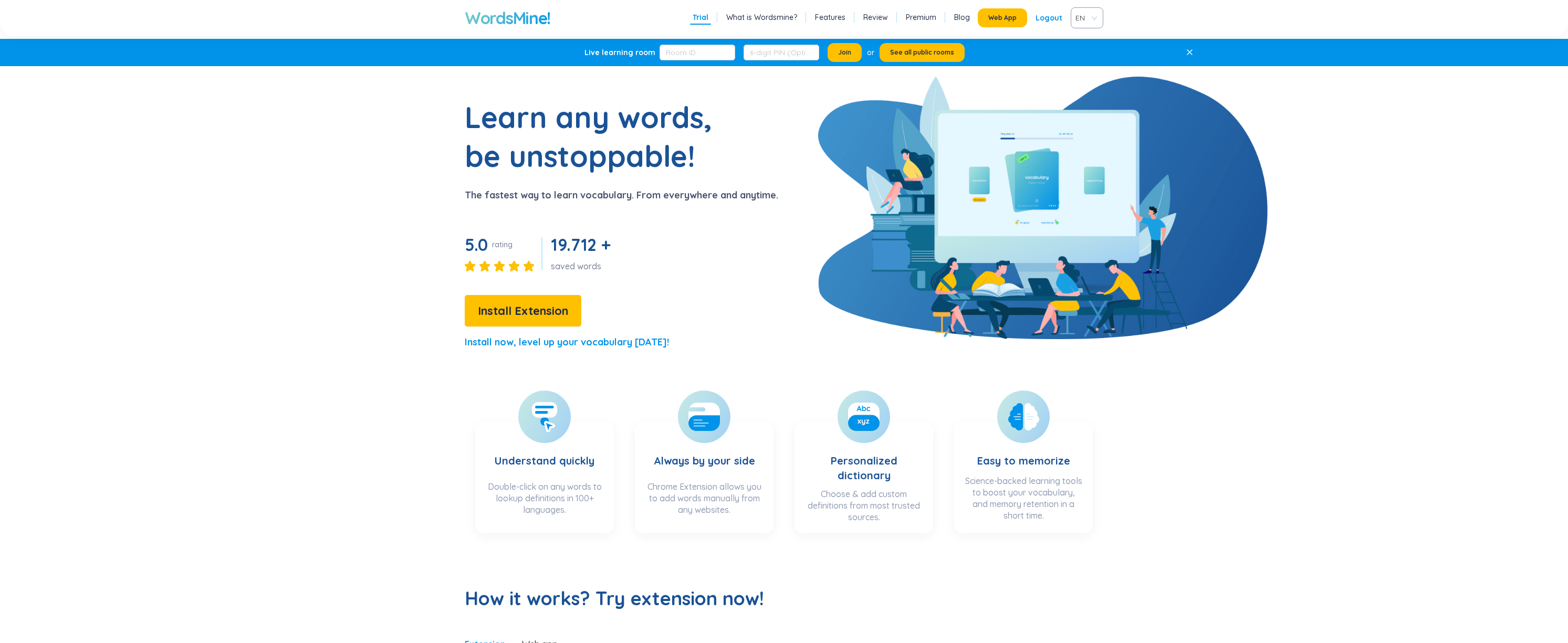
click at [1055, 21] on div "Logout" at bounding box center [1048, 18] width 26 height 19
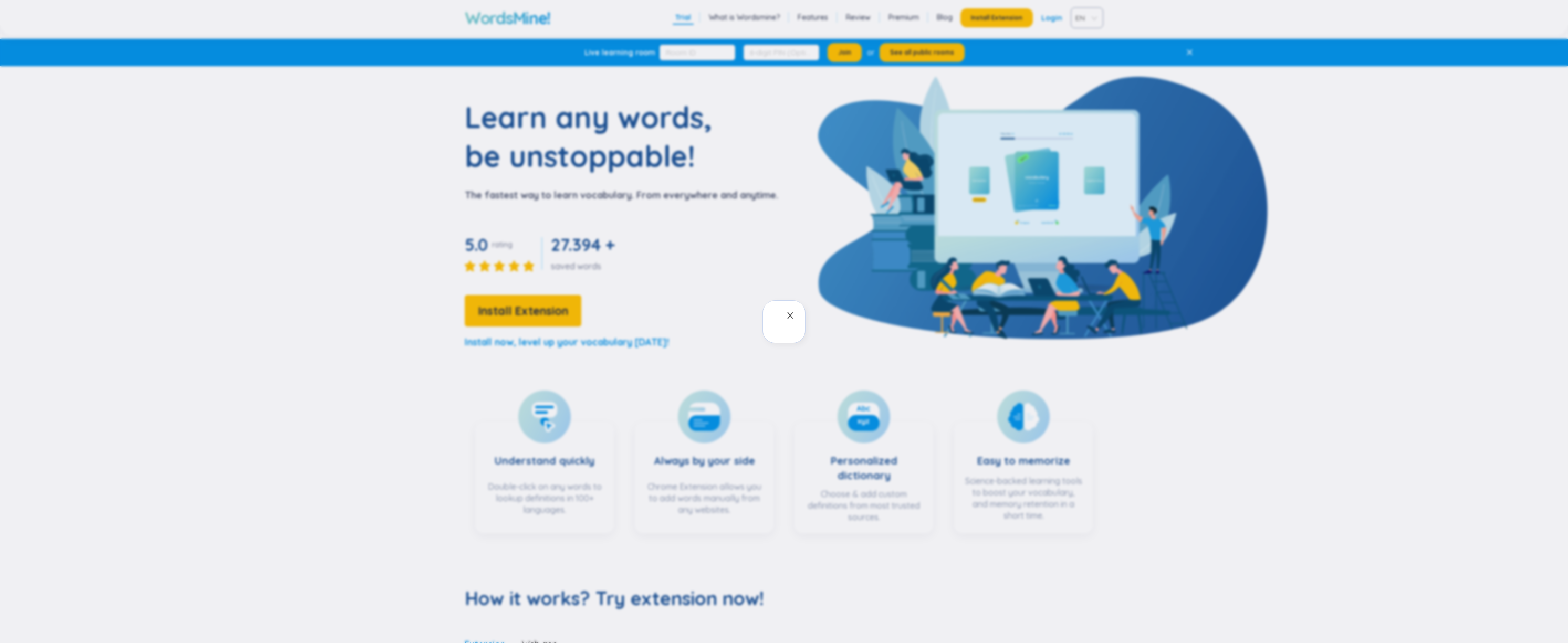
click at [794, 315] on span "Close" at bounding box center [789, 315] width 29 height 29
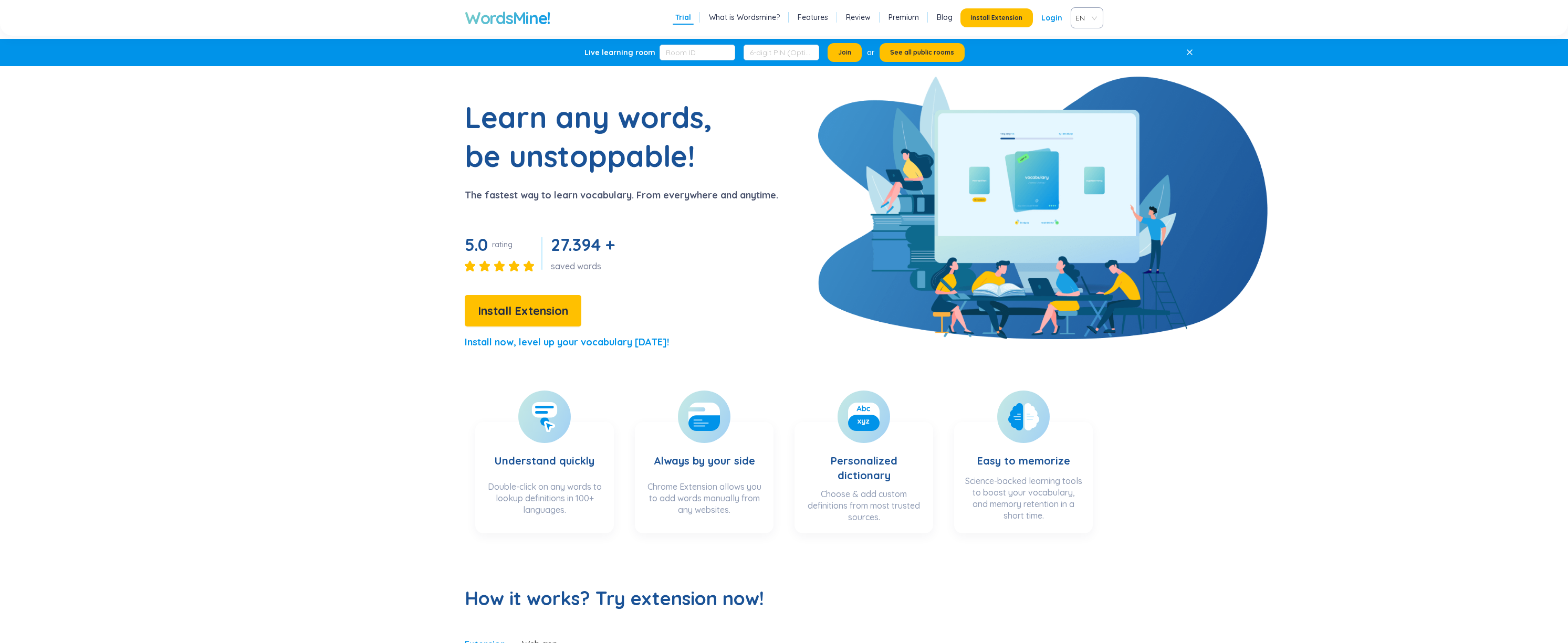
click at [1057, 18] on link "Login" at bounding box center [1051, 18] width 21 height 19
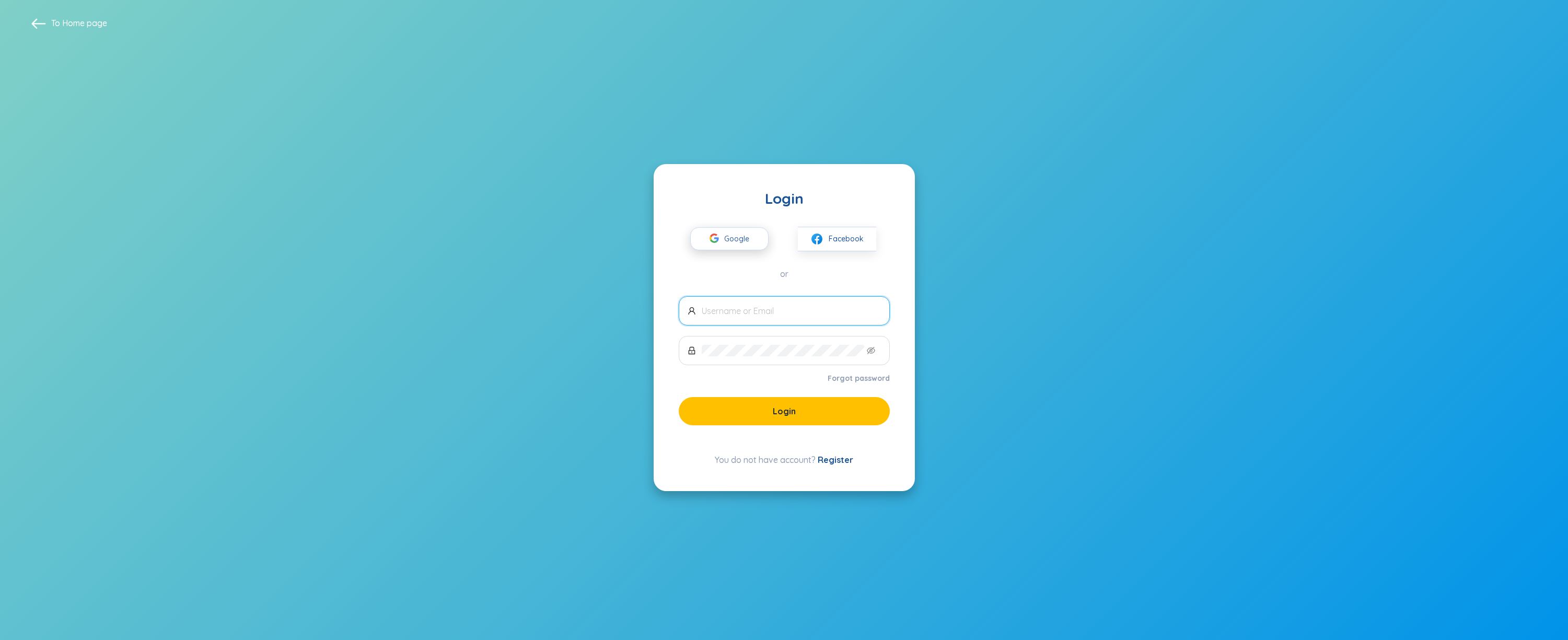
click at [728, 229] on span "Google" at bounding box center [739, 239] width 30 height 22
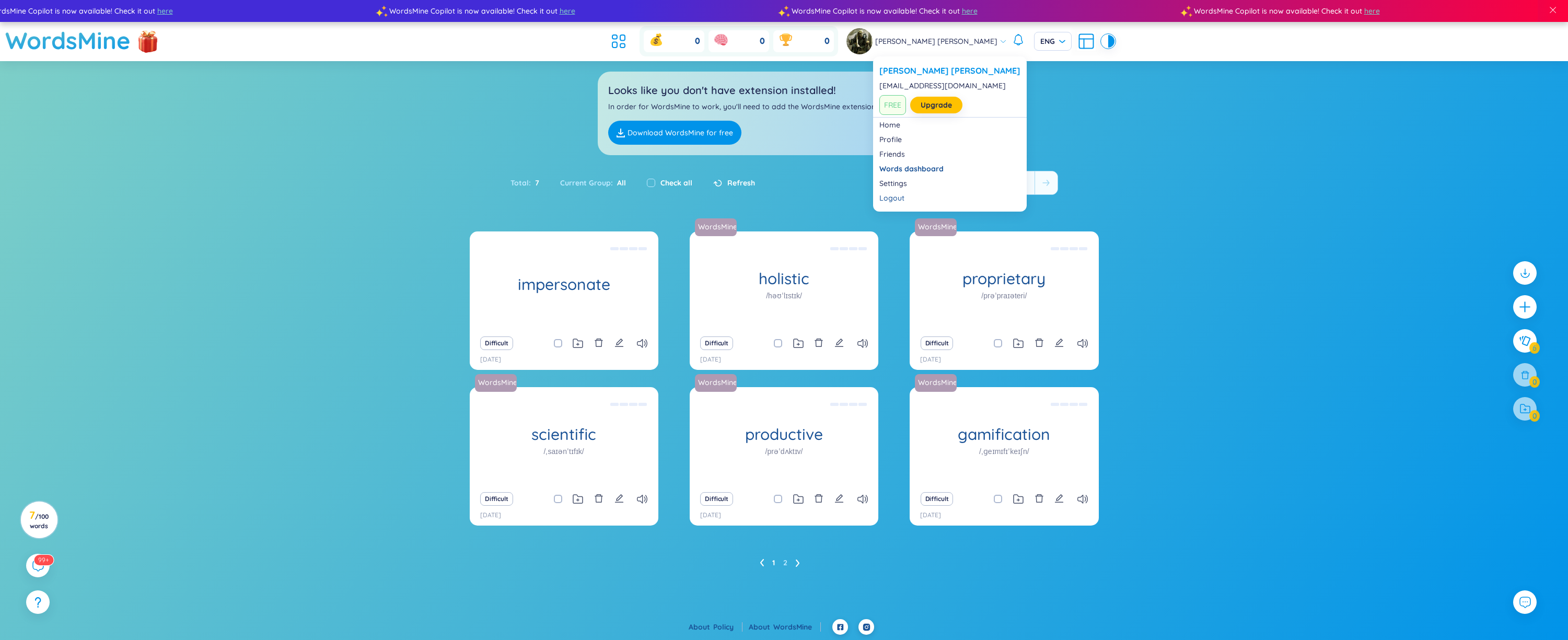
click at [972, 45] on div "[PERSON_NAME] [PERSON_NAME]" at bounding box center [927, 41] width 161 height 26
click at [899, 134] on link "Profile" at bounding box center [950, 139] width 141 height 10
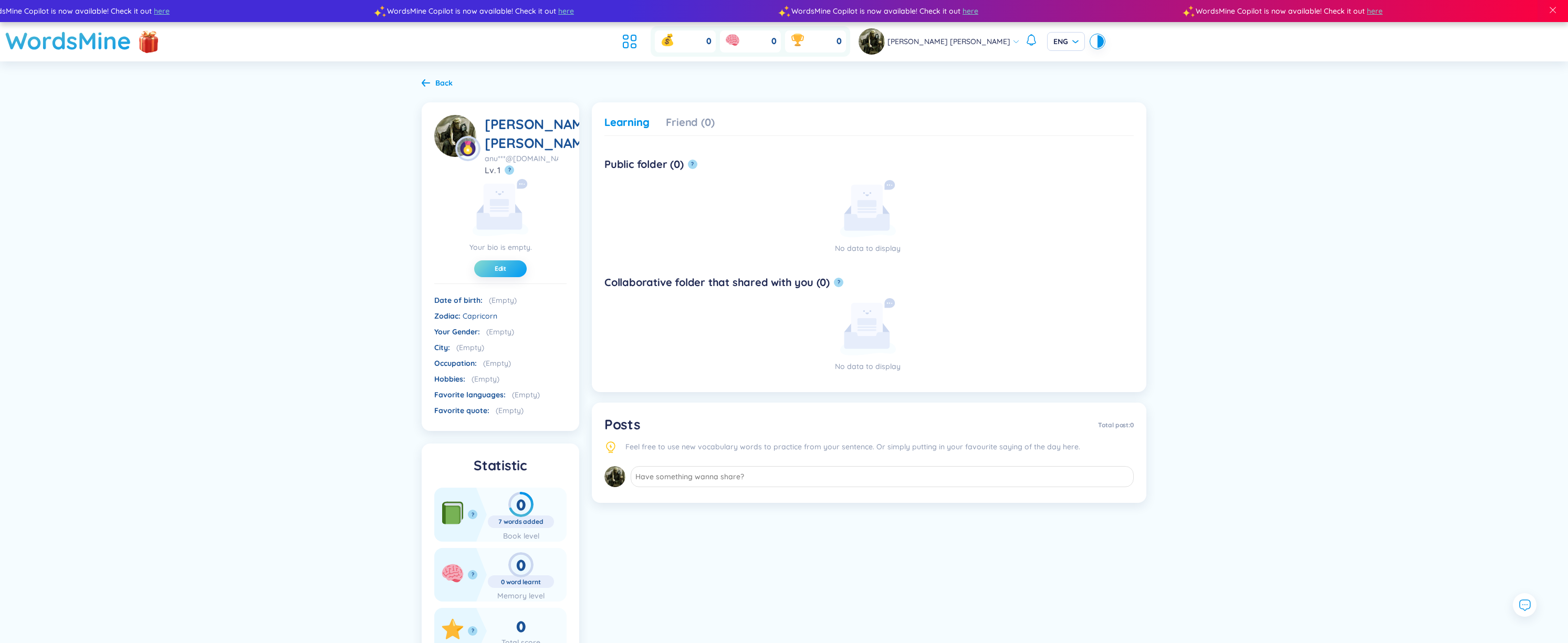
click at [487, 269] on button "Edit" at bounding box center [500, 269] width 52 height 17
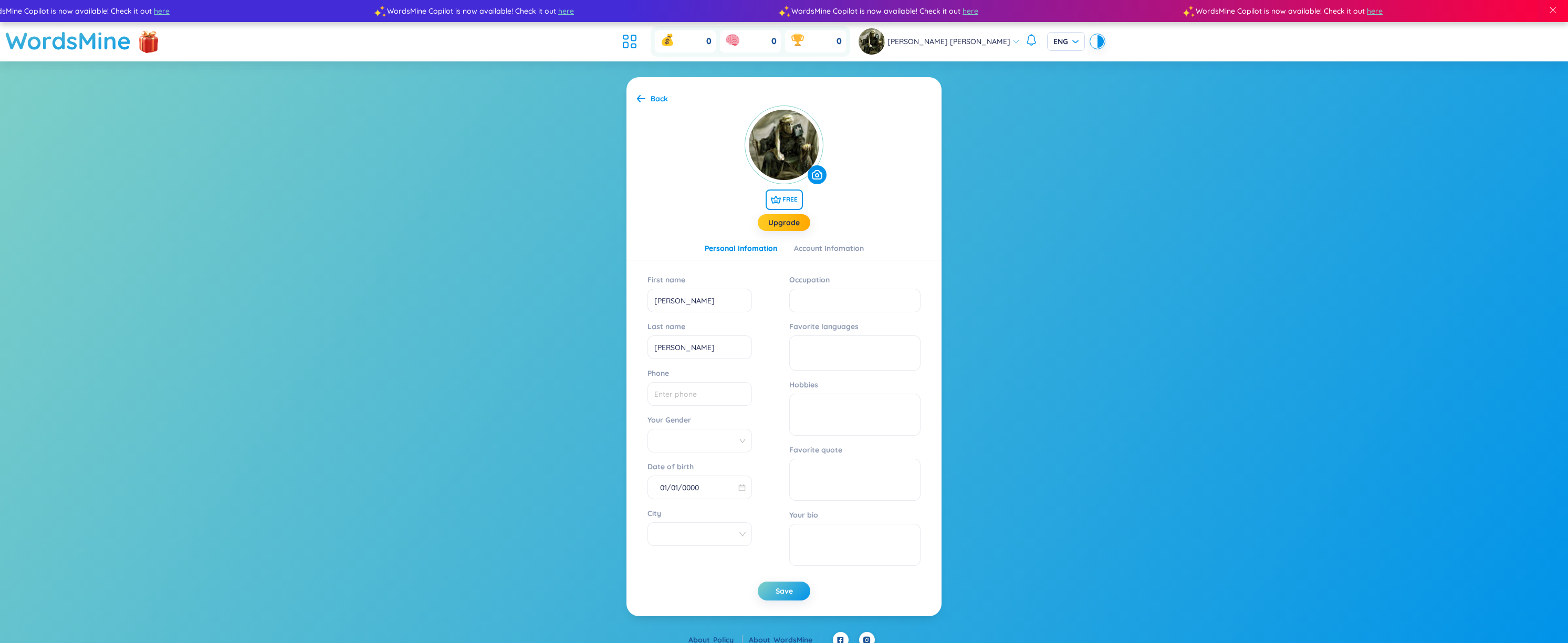
scroll to position [10, 0]
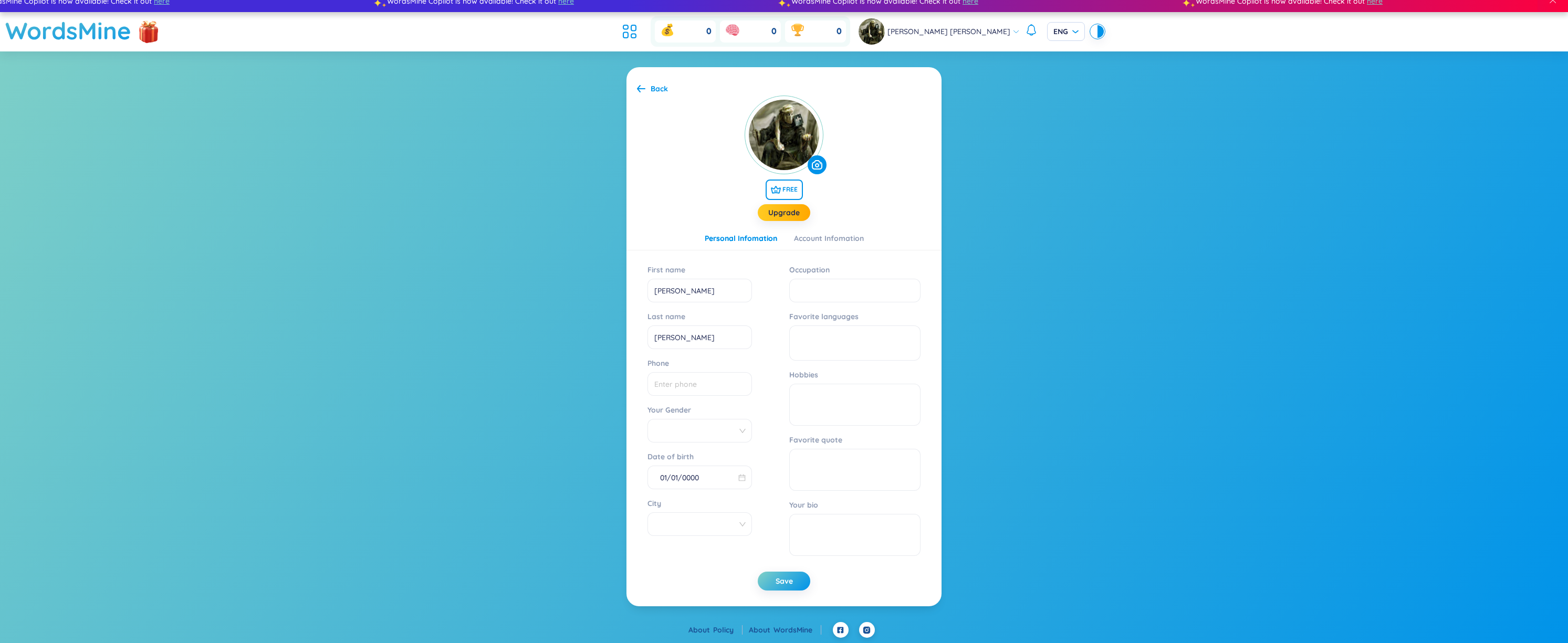
click at [660, 90] on div "Back" at bounding box center [659, 88] width 18 height 12
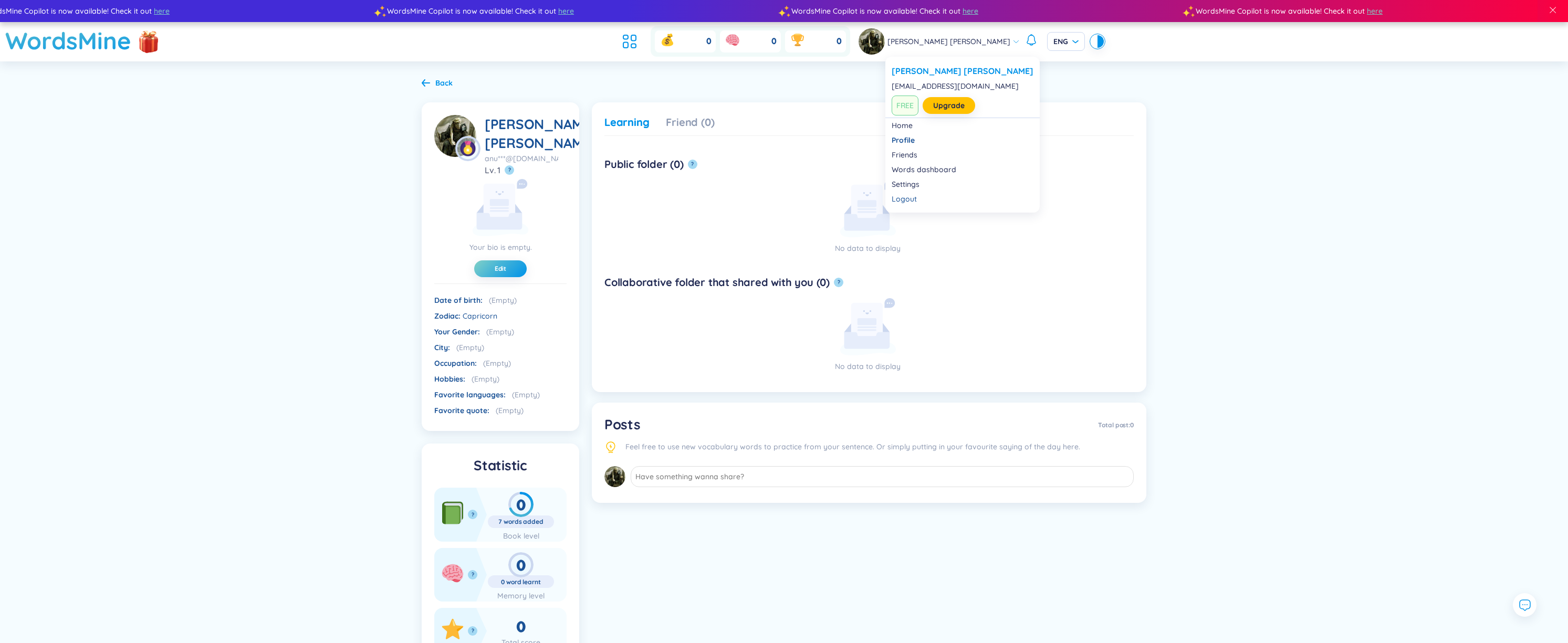
click at [989, 45] on div "[PERSON_NAME] [PERSON_NAME]" at bounding box center [939, 41] width 161 height 26
click at [910, 189] on link "Settings" at bounding box center [962, 184] width 142 height 10
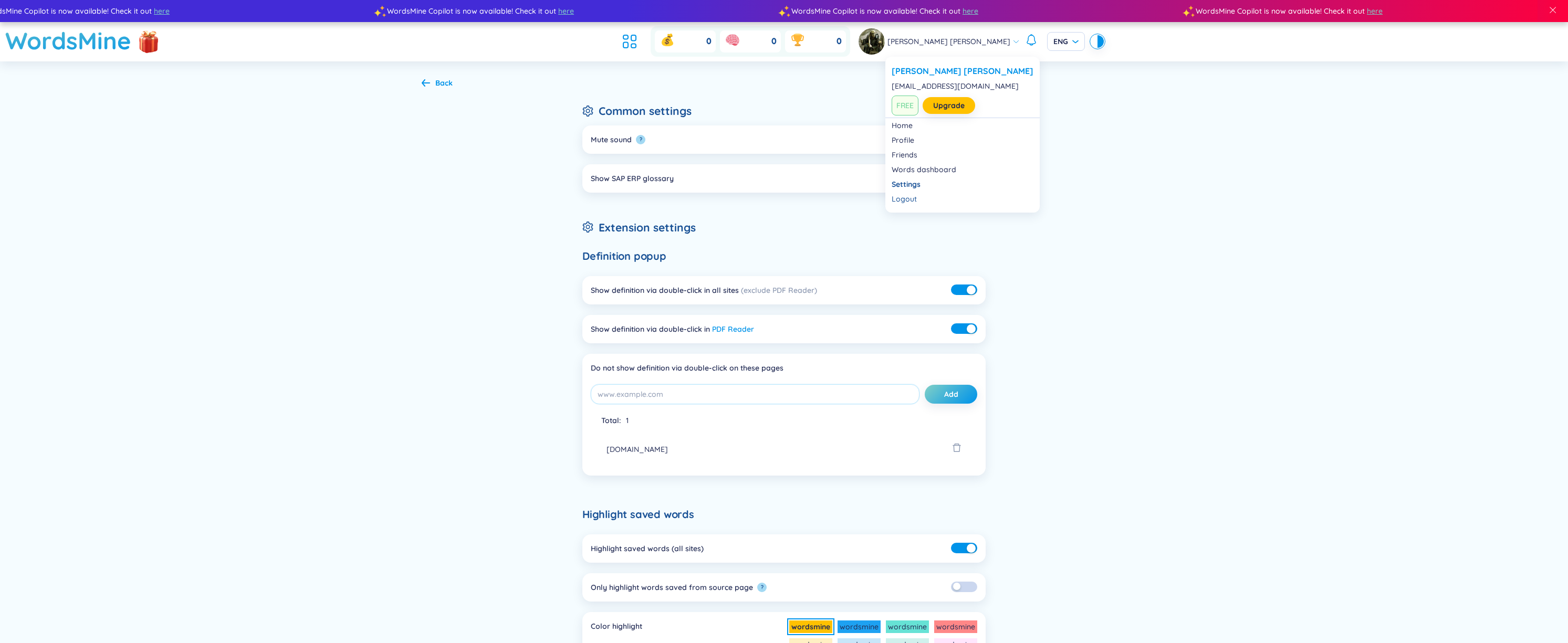
click at [961, 39] on span "[PERSON_NAME] [PERSON_NAME]" at bounding box center [948, 41] width 123 height 12
click at [896, 193] on li "Logout" at bounding box center [962, 199] width 155 height 15
click at [949, 40] on span "[PERSON_NAME] [PERSON_NAME]" at bounding box center [948, 41] width 123 height 12
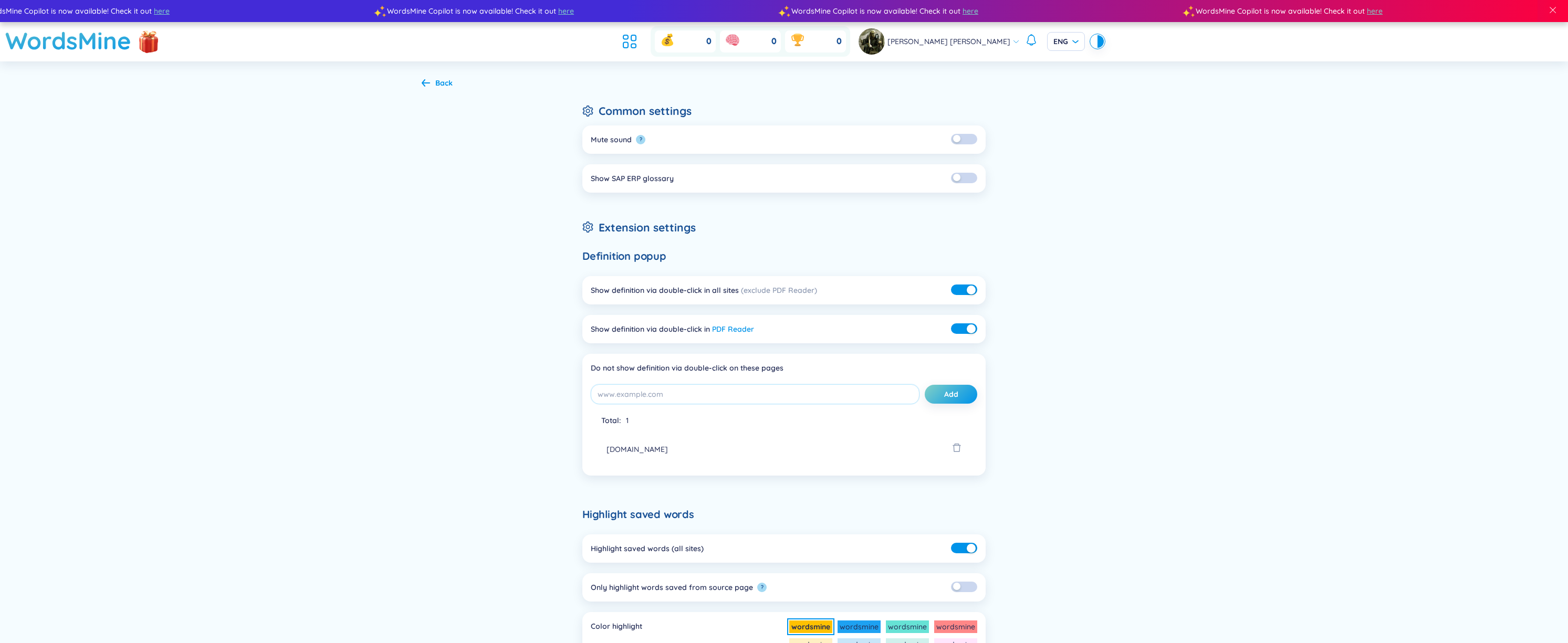
click at [1097, 46] on div at bounding box center [1100, 41] width 6 height 13
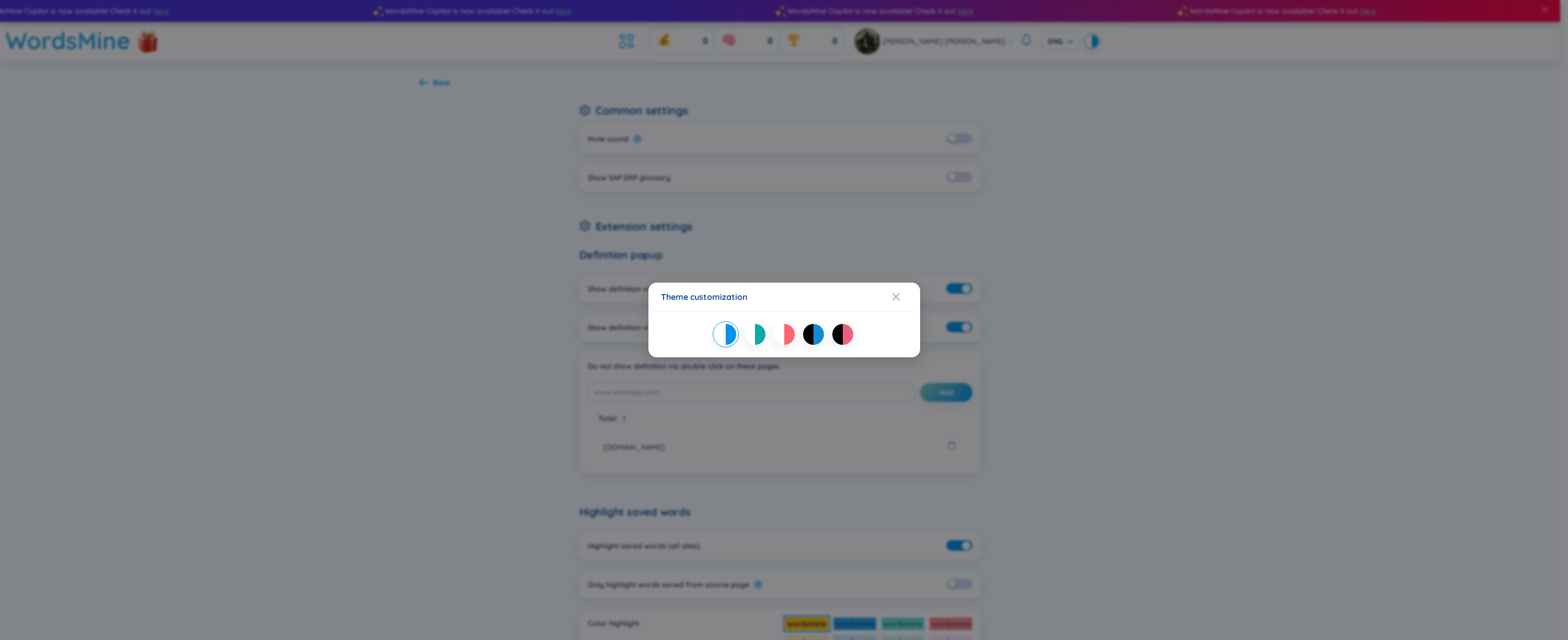
click at [902, 29] on div "Theme customization" at bounding box center [784, 320] width 1568 height 640
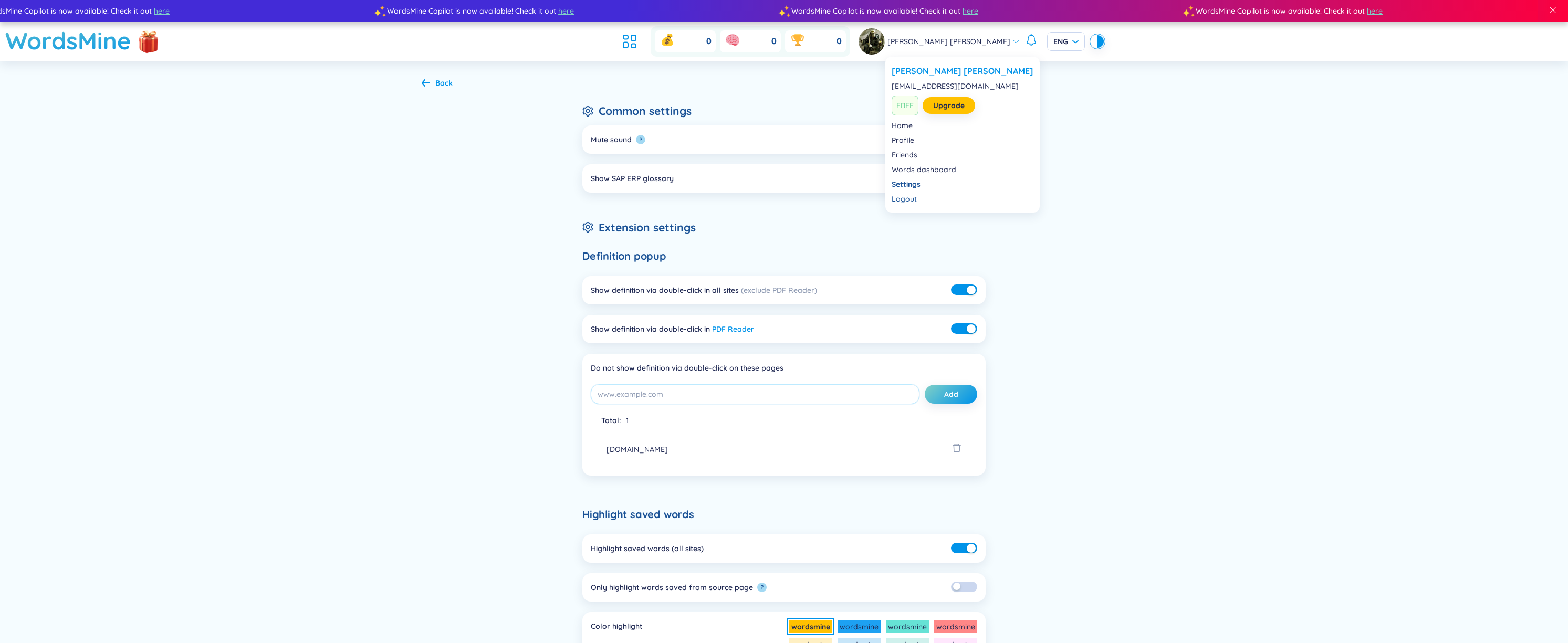
click at [887, 36] on link at bounding box center [873, 41] width 29 height 26
